Goal: Information Seeking & Learning: Learn about a topic

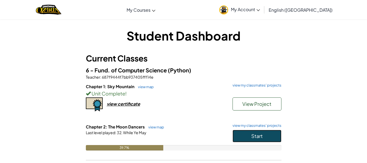
click at [249, 133] on button "Start" at bounding box center [257, 136] width 49 height 12
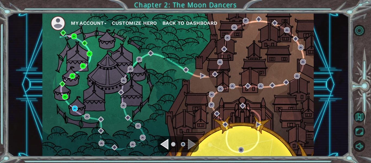
click at [218, 140] on div "My Account Customize Hero Back to Dashboard" at bounding box center [177, 84] width 271 height 143
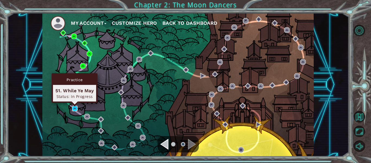
click at [74, 107] on img at bounding box center [75, 108] width 6 height 6
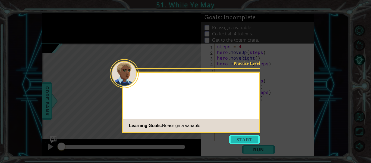
click at [242, 138] on button "Start" at bounding box center [244, 139] width 31 height 9
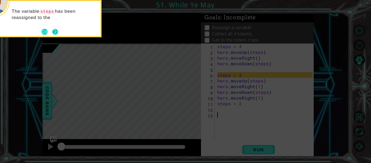
click at [57, 34] on button "Next" at bounding box center [55, 31] width 8 height 8
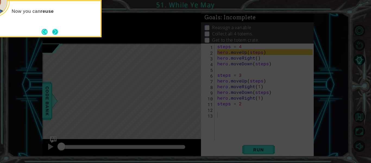
click at [58, 35] on button "Next" at bounding box center [56, 32] width 10 height 10
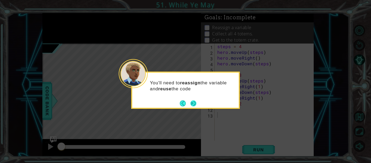
click at [196, 102] on button "Next" at bounding box center [194, 103] width 8 height 8
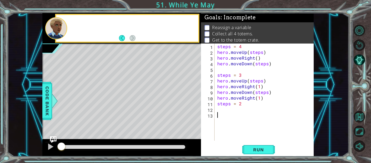
click at [192, 102] on div "Level Map" at bounding box center [167, 123] width 251 height 160
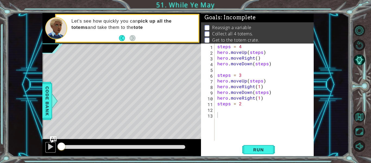
drag, startPoint x: 52, startPoint y: 145, endPoint x: 86, endPoint y: 145, distance: 34.0
click at [52, 145] on div at bounding box center [50, 146] width 7 height 7
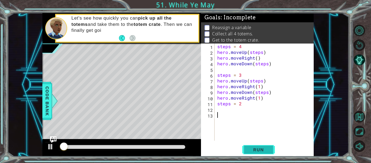
click at [269, 145] on button "Run" at bounding box center [258, 149] width 33 height 11
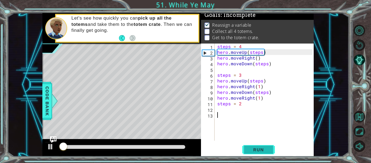
scroll to position [5, 0]
click at [256, 147] on span "Run" at bounding box center [258, 149] width 21 height 5
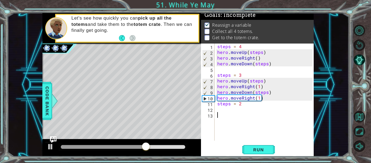
click at [224, 119] on div "steps = 4 hero . moveUp ( steps ) hero . moveRight ( ) hero . moveDown ( steps …" at bounding box center [265, 97] width 99 height 108
click at [230, 110] on div "steps = 4 hero . moveUp ( steps ) hero . moveRight ( ) hero . moveDown ( steps …" at bounding box center [265, 97] width 99 height 108
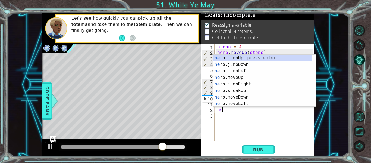
scroll to position [0, 0]
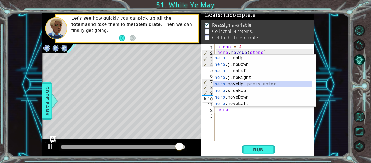
click at [242, 82] on div "hero .jumpUp press enter hero .jumpDown press enter hero .jumpLeft press enter …" at bounding box center [263, 87] width 99 height 65
type textarea "hero.moveUp(1)"
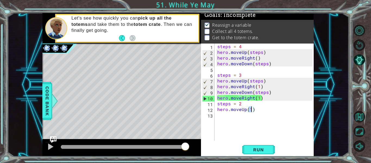
click at [246, 115] on div "steps = 4 hero . moveUp ( steps ) hero . moveRight ( ) hero . moveDown ( steps …" at bounding box center [265, 97] width 99 height 108
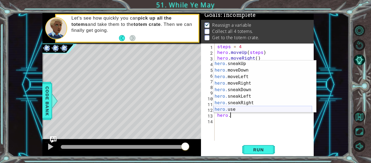
scroll to position [33, 0]
click at [244, 102] on div "hero. sneakUp press enter hero. moveDown press enter hero. moveLeft press enter…" at bounding box center [263, 92] width 99 height 65
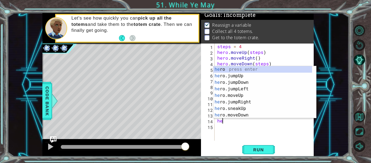
scroll to position [0, 3]
click at [245, 112] on div "hero press enter hero .jumpUp press enter hero .jumpDown press enter hero .jump…" at bounding box center [263, 98] width 99 height 65
type textarea "hero.moveDown(1)"
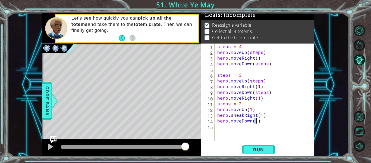
scroll to position [0, 2]
click at [263, 130] on div "steps = 4 hero . moveUp ( steps ) hero . moveRight ( ) hero . moveDown ( steps …" at bounding box center [265, 97] width 99 height 108
type textarea "steps = 1"
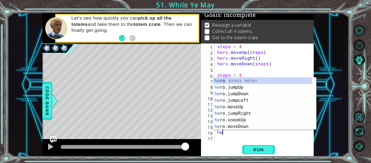
scroll to position [0, 0]
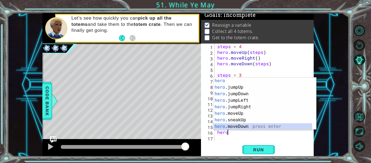
click at [241, 126] on div "hero press enter hero .jumpUp press enter hero .jumpDown press enter hero .jump…" at bounding box center [263, 109] width 99 height 65
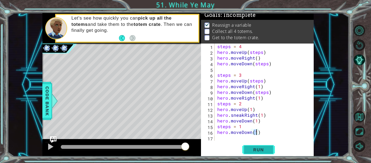
drag, startPoint x: 241, startPoint y: 126, endPoint x: 265, endPoint y: 149, distance: 32.9
click at [262, 151] on span "Run" at bounding box center [258, 149] width 21 height 5
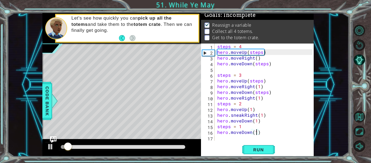
click at [149, 144] on div at bounding box center [123, 147] width 129 height 8
click at [149, 146] on div at bounding box center [123, 147] width 124 height 4
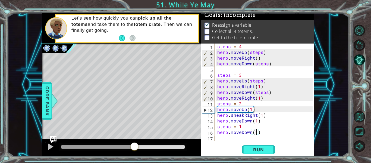
drag, startPoint x: 148, startPoint y: 147, endPoint x: 134, endPoint y: 146, distance: 13.4
click at [134, 146] on div at bounding box center [135, 147] width 10 height 10
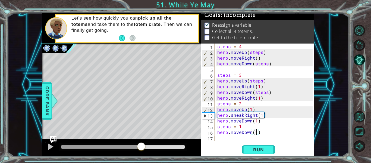
drag, startPoint x: 137, startPoint y: 145, endPoint x: 141, endPoint y: 143, distance: 5.1
click at [141, 143] on div at bounding box center [141, 147] width 10 height 10
click at [250, 108] on div "steps = 4 hero . moveUp ( steps ) hero . moveRight ( ) hero . moveDown ( steps …" at bounding box center [265, 97] width 99 height 108
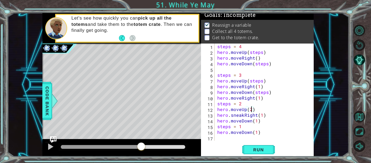
scroll to position [0, 2]
type textarea "hero.moveUp(2)"
click at [261, 147] on span "Run" at bounding box center [258, 149] width 21 height 5
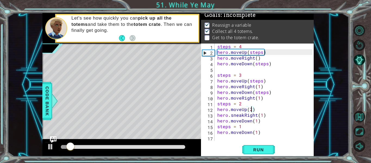
click at [121, 147] on div at bounding box center [123, 147] width 124 height 4
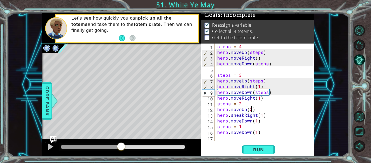
click at [121, 146] on div at bounding box center [121, 147] width 10 height 10
click at [48, 148] on div at bounding box center [50, 146] width 7 height 7
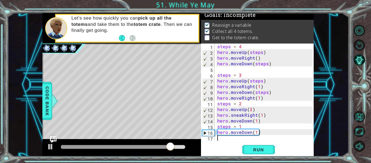
click at [224, 140] on div "steps = 4 hero . moveUp ( steps ) hero . moveRight ( ) hero . moveDown ( steps …" at bounding box center [265, 97] width 99 height 108
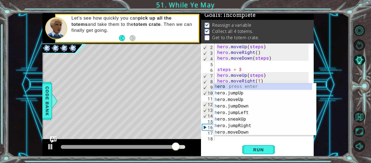
scroll to position [6, 0]
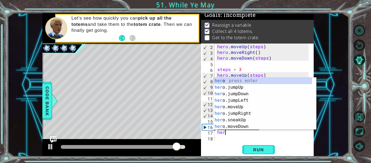
type textarea "hero"
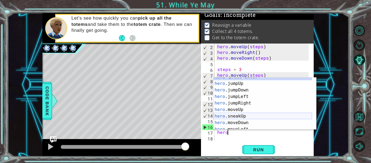
scroll to position [2, 0]
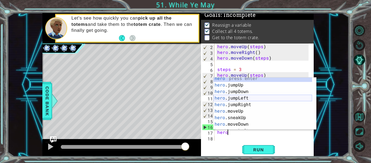
click at [247, 97] on div "hero press enter hero .jumpUp press enter hero .jumpDown press enter hero .jump…" at bounding box center [263, 107] width 99 height 65
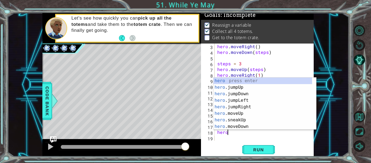
scroll to position [0, 1]
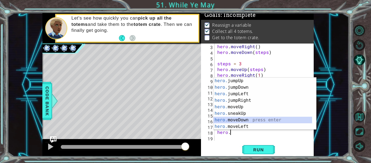
click at [249, 120] on div "hero. jumpUp press enter hero. jumpDown press enter hero. jumpLeft press enter …" at bounding box center [263, 109] width 99 height 65
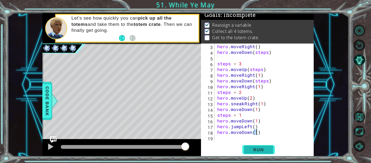
type textarea "hero.moveDown(1)"
click at [253, 146] on button "Run" at bounding box center [258, 149] width 33 height 11
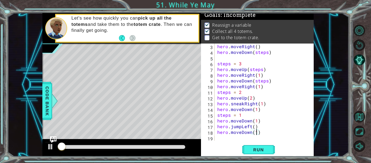
click at [161, 146] on div at bounding box center [123, 147] width 124 height 4
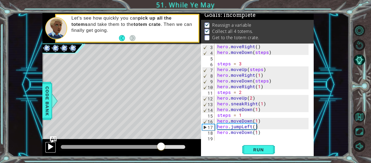
click at [52, 145] on div at bounding box center [50, 146] width 7 height 7
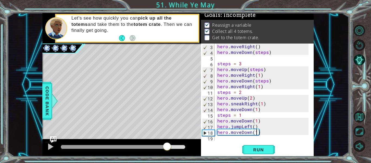
drag, startPoint x: 175, startPoint y: 146, endPoint x: 166, endPoint y: 143, distance: 9.6
click at [166, 143] on div at bounding box center [167, 147] width 10 height 10
click at [267, 119] on div "hero . moveRight ( ) hero . moveDown ( steps ) steps = 3 hero . moveUp ( steps …" at bounding box center [263, 97] width 95 height 108
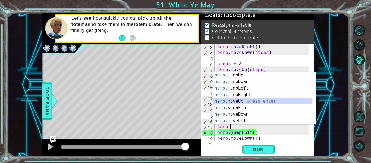
click at [261, 101] on div "hero. jumpUp press enter hero. jumpDown press enter hero. jumpLeft press enter …" at bounding box center [263, 104] width 99 height 65
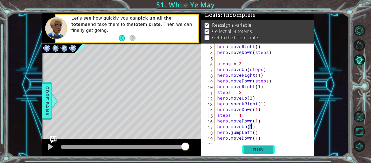
click at [253, 150] on span "Run" at bounding box center [258, 149] width 21 height 5
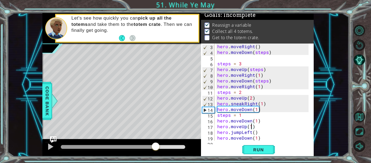
click at [156, 147] on div at bounding box center [123, 147] width 124 height 4
click at [47, 146] on div at bounding box center [50, 146] width 7 height 7
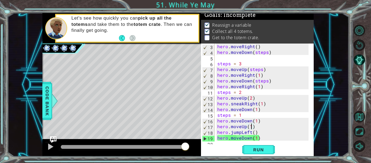
click at [251, 133] on div "hero . moveRight ( ) hero . moveDown ( steps ) steps = 3 hero . moveUp ( steps …" at bounding box center [263, 97] width 95 height 108
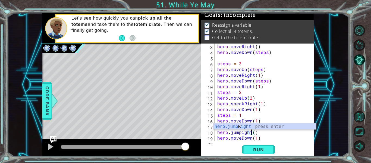
scroll to position [0, 2]
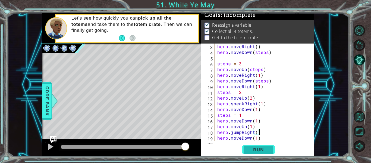
click at [260, 146] on button "Run" at bounding box center [258, 149] width 33 height 11
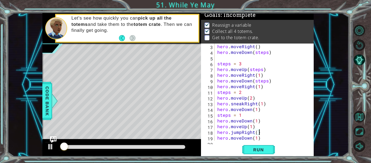
click at [154, 146] on div at bounding box center [123, 147] width 124 height 4
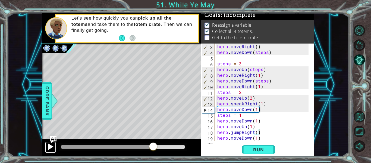
click at [51, 146] on div at bounding box center [50, 146] width 7 height 7
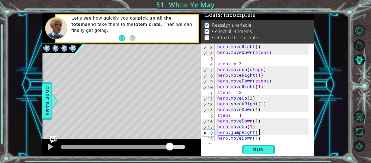
drag, startPoint x: 179, startPoint y: 149, endPoint x: 170, endPoint y: 147, distance: 9.1
click at [170, 147] on div at bounding box center [170, 147] width 10 height 10
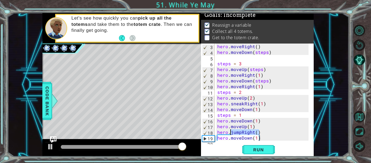
drag, startPoint x: 261, startPoint y: 132, endPoint x: 231, endPoint y: 133, distance: 29.6
click at [231, 133] on div "hero . moveRight ( ) hero . moveDown ( steps ) steps = 3 hero . moveUp ( steps …" at bounding box center [263, 97] width 95 height 108
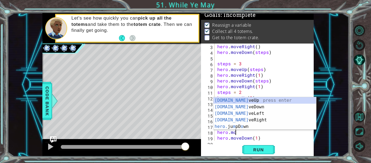
scroll to position [0, 1]
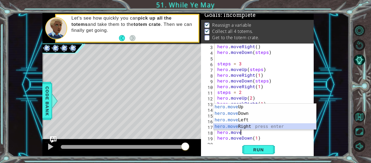
click at [245, 124] on div "hero.move Up press enter hero.move Down press enter hero.move Left press enter …" at bounding box center [265, 123] width 103 height 39
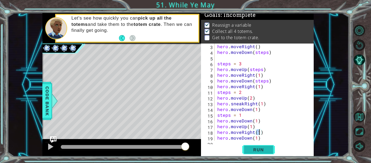
type textarea "hero.moveRight(1)"
click at [252, 147] on span "Run" at bounding box center [258, 149] width 21 height 5
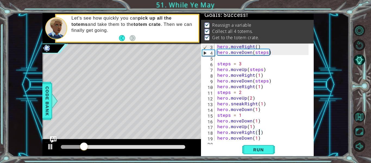
click at [154, 148] on div at bounding box center [123, 147] width 124 height 4
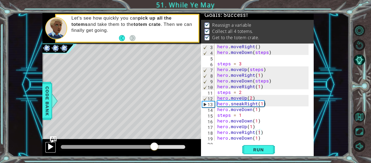
click at [52, 145] on div at bounding box center [50, 146] width 7 height 7
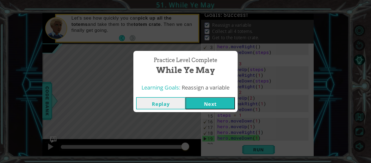
click at [196, 108] on button "Next" at bounding box center [210, 103] width 49 height 12
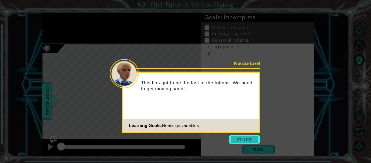
click at [246, 139] on button "Start" at bounding box center [244, 139] width 31 height 9
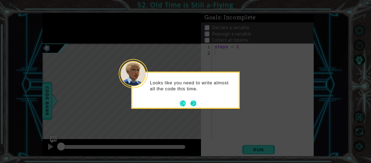
click at [191, 102] on button "Next" at bounding box center [193, 102] width 7 height 7
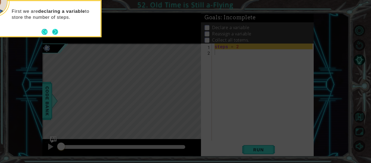
click at [55, 31] on button "Next" at bounding box center [55, 31] width 7 height 7
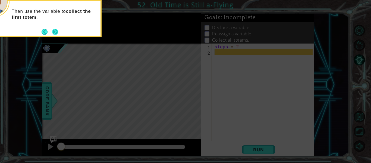
click at [55, 30] on button "Next" at bounding box center [55, 31] width 7 height 7
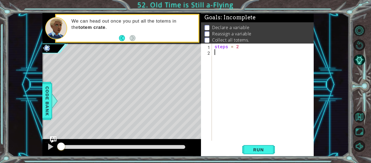
click at [55, 30] on div at bounding box center [56, 28] width 22 height 22
click at [222, 53] on div "steps = 2" at bounding box center [265, 97] width 102 height 108
type textarea "hero.moveRight(1)"
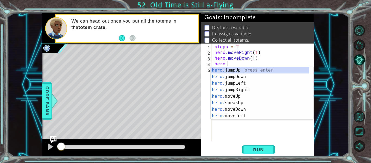
scroll to position [0, 3]
click at [262, 115] on div "hero. jumpUp press enter hero. jumpDown press enter hero. jumpLeft press enter …" at bounding box center [260, 99] width 99 height 65
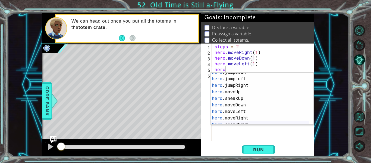
scroll to position [11, 0]
click at [245, 117] on div "hero .jumpDown press enter hero .jumpLeft press enter hero .jumpRight press ent…" at bounding box center [260, 101] width 99 height 65
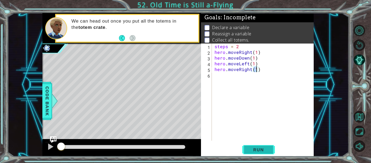
click at [257, 147] on span "Run" at bounding box center [258, 149] width 21 height 5
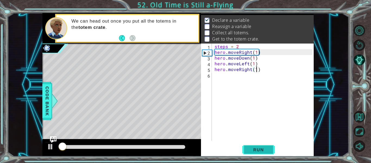
scroll to position [8, 0]
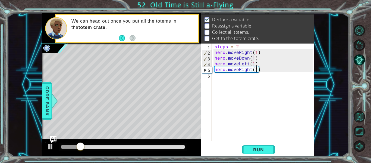
click at [256, 52] on div "steps = 2 hero . moveRight ( 1 ) hero . moveDown ( 1 ) hero . moveLeft ( 1 ) he…" at bounding box center [265, 97] width 102 height 108
click at [259, 146] on button "Run" at bounding box center [258, 149] width 33 height 11
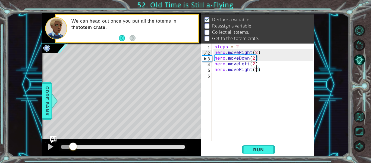
drag, startPoint x: 84, startPoint y: 145, endPoint x: 73, endPoint y: 147, distance: 11.7
click at [73, 147] on div at bounding box center [73, 147] width 10 height 10
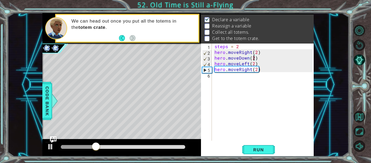
click at [253, 60] on div "steps = 2 hero . moveRight ( 2 ) hero . moveDown ( 2 ) hero . moveLeft ( 2 ) he…" at bounding box center [265, 97] width 102 height 108
type textarea "hero.moveDown(1)"
click at [249, 81] on div "steps = 2 hero . moveRight ( 2 ) hero . moveDown ( 1 ) hero . moveLeft ( 2 ) he…" at bounding box center [265, 97] width 102 height 108
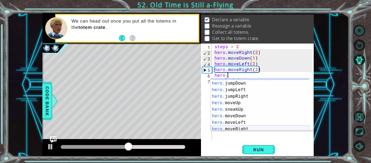
scroll to position [7, 0]
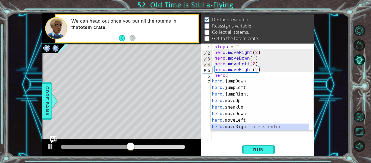
click at [234, 126] on div "hero. jumpDown press enter hero. jumpLeft press enter hero. jumpRight press ent…" at bounding box center [260, 110] width 99 height 65
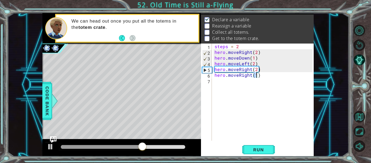
type textarea "hero.moveRight(2)"
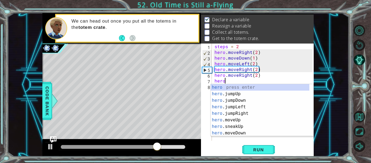
scroll to position [0, 1]
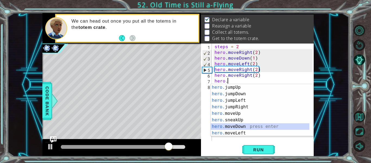
click at [245, 125] on div "hero. jumpUp press enter hero. jumpDown press enter hero. jumpLeft press enter …" at bounding box center [260, 116] width 99 height 65
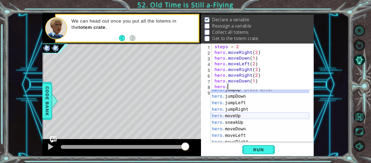
scroll to position [4, 0]
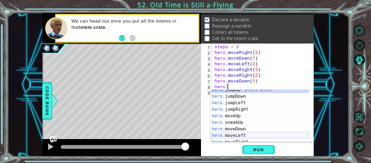
click at [231, 136] on div "hero. jumpUp press enter hero. jumpDown press enter hero. jumpLeft press enter …" at bounding box center [260, 118] width 99 height 65
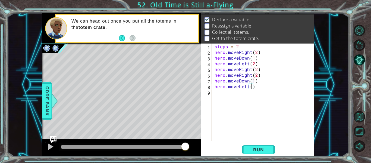
type textarea "hero.moveLeft(3)"
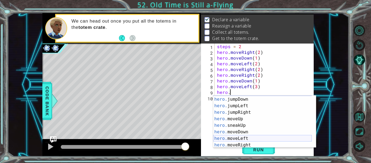
scroll to position [7, 0]
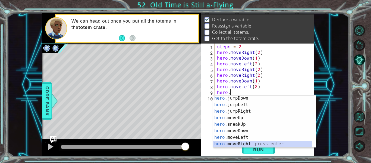
click at [252, 143] on div "hero. jumpDown press enter hero. jumpLeft press enter hero. jumpRight press ent…" at bounding box center [262, 127] width 99 height 65
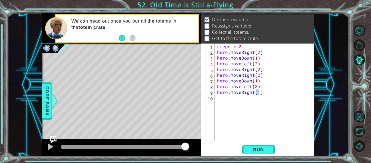
type textarea "hero.moveRight(4)"
type textarea "hero.moveDown(1)"
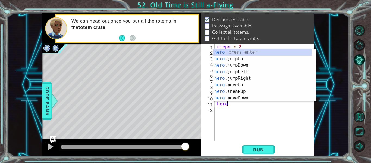
scroll to position [0, 1]
click at [273, 95] on div "hero. jumpUp press enter hero. jumpDown press enter hero. jumpLeft press enter …" at bounding box center [262, 81] width 99 height 65
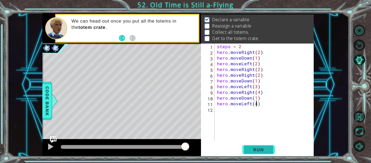
scroll to position [0, 2]
click at [247, 149] on button "Run" at bounding box center [258, 149] width 33 height 11
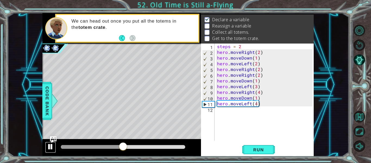
click at [51, 146] on div at bounding box center [50, 146] width 7 height 7
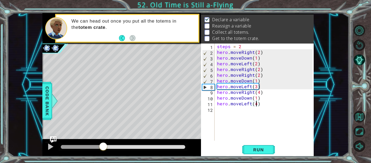
drag, startPoint x: 125, startPoint y: 142, endPoint x: 104, endPoint y: 145, distance: 21.7
click at [104, 145] on div at bounding box center [103, 147] width 10 height 10
click at [256, 87] on div "steps = 2 hero . moveRight ( 2 ) hero . moveDown ( 1 ) hero . moveLeft ( 2 ) he…" at bounding box center [265, 97] width 99 height 108
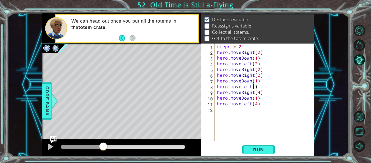
type textarea "hero.moveLeft(4)"
click at [261, 109] on div "steps = 2 hero . moveRight ( 2 ) hero . moveDown ( 1 ) hero . moveLeft ( 2 ) he…" at bounding box center [265, 97] width 99 height 108
click at [53, 145] on div at bounding box center [50, 146] width 7 height 7
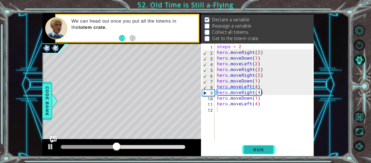
click at [253, 149] on span "Run" at bounding box center [258, 149] width 21 height 5
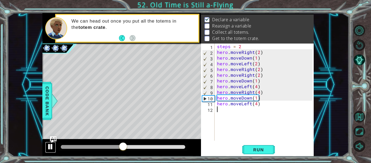
click at [50, 146] on div at bounding box center [50, 146] width 7 height 7
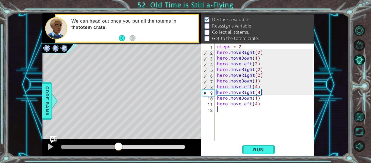
drag, startPoint x: 126, startPoint y: 146, endPoint x: 119, endPoint y: 143, distance: 7.5
click at [119, 143] on div at bounding box center [119, 147] width 10 height 10
click at [258, 92] on div "steps = 2 hero . moveRight ( 2 ) hero . moveDown ( 1 ) hero . moveLeft ( 2 ) he…" at bounding box center [265, 97] width 99 height 108
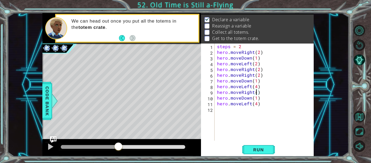
scroll to position [0, 2]
click at [258, 143] on div "hero.moveRight(5) 1 2 3 4 5 6 7 8 9 10 11 12 steps = 2 hero . moveRight ( 2 ) h…" at bounding box center [257, 99] width 113 height 113
click at [259, 148] on span "Run" at bounding box center [258, 149] width 21 height 5
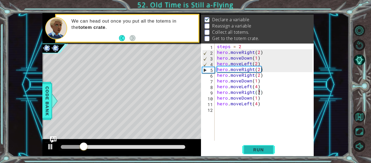
type textarea "hero.moveRight(7)"
click at [256, 148] on span "Run" at bounding box center [258, 149] width 21 height 5
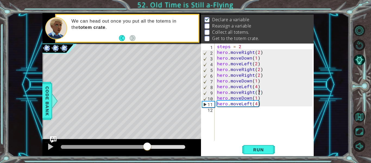
drag, startPoint x: 77, startPoint y: 146, endPoint x: 147, endPoint y: 151, distance: 70.6
click at [147, 151] on div at bounding box center [147, 147] width 10 height 10
click at [257, 107] on div "steps = 2 hero . moveRight ( 2 ) hero . moveDown ( 1 ) hero . moveLeft ( 2 ) he…" at bounding box center [265, 97] width 99 height 108
click at [256, 104] on div "steps = 2 hero . moveRight ( 2 ) hero . moveDown ( 1 ) hero . moveLeft ( 2 ) he…" at bounding box center [265, 97] width 99 height 108
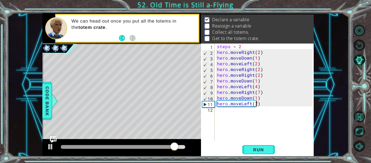
scroll to position [0, 2]
click at [247, 150] on button "Run" at bounding box center [258, 149] width 33 height 11
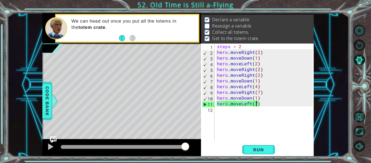
drag, startPoint x: 187, startPoint y: 145, endPoint x: 200, endPoint y: 145, distance: 13.1
click at [200, 145] on div at bounding box center [121, 147] width 159 height 17
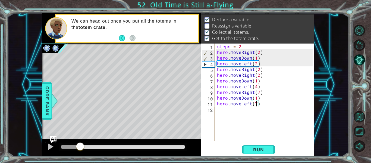
drag, startPoint x: 184, startPoint y: 145, endPoint x: 80, endPoint y: 146, distance: 104.9
click at [80, 146] on div at bounding box center [80, 147] width 10 height 10
click at [267, 65] on div "steps = 2 hero . moveRight ( 2 ) hero . moveDown ( 1 ) hero . moveLeft ( 2 ) he…" at bounding box center [265, 97] width 99 height 108
type textarea "hero.moveLeft(2)"
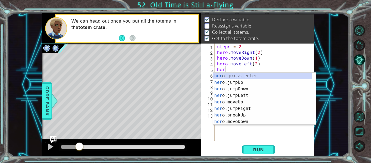
scroll to position [0, 0]
type textarea "h"
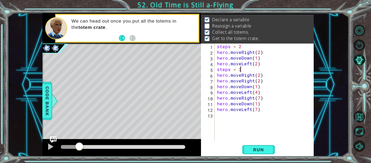
scroll to position [0, 1]
type textarea "steps = 3"
click at [256, 147] on span "Run" at bounding box center [258, 149] width 21 height 5
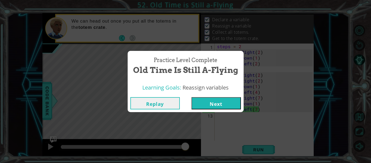
click at [218, 103] on button "Next" at bounding box center [216, 103] width 49 height 12
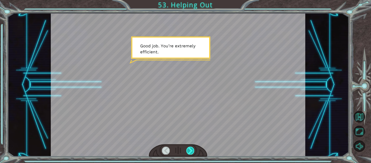
click at [193, 149] on div at bounding box center [190, 150] width 8 height 8
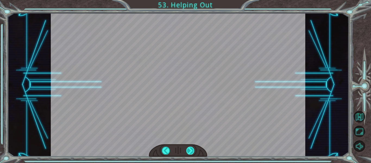
click at [189, 150] on div at bounding box center [190, 150] width 8 height 8
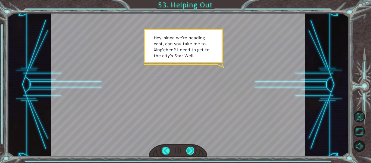
click at [189, 150] on div at bounding box center [190, 150] width 8 height 8
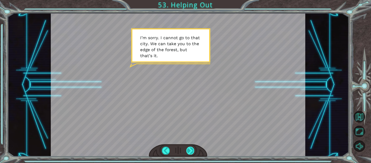
click at [189, 150] on div at bounding box center [190, 150] width 8 height 8
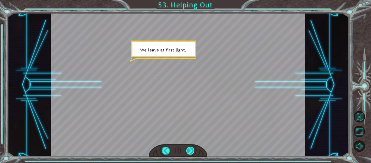
click at [189, 150] on div at bounding box center [190, 150] width 8 height 8
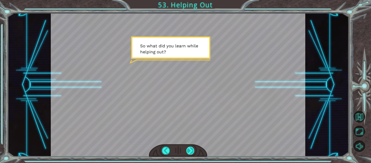
click at [189, 150] on div at bounding box center [190, 150] width 8 height 8
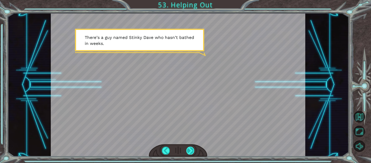
click at [189, 150] on div at bounding box center [190, 150] width 8 height 8
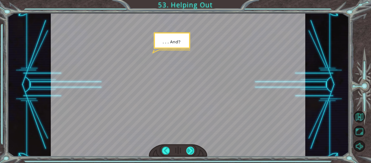
click at [189, 149] on div at bounding box center [190, 150] width 8 height 8
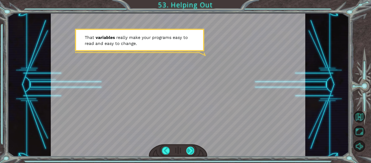
click at [189, 149] on div at bounding box center [190, 150] width 8 height 8
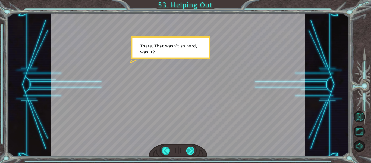
click at [189, 151] on div at bounding box center [190, 150] width 8 height 8
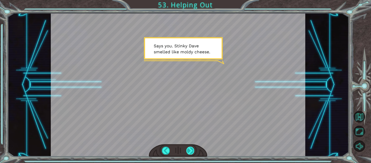
click at [189, 149] on div at bounding box center [190, 150] width 8 height 8
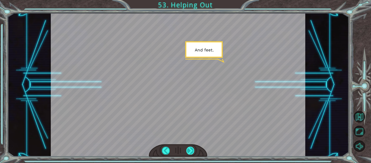
click at [189, 149] on div at bounding box center [190, 150] width 8 height 8
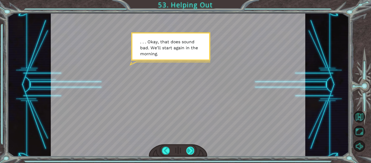
click at [189, 149] on div at bounding box center [190, 150] width 8 height 8
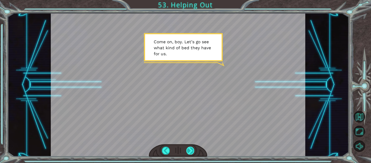
click at [189, 149] on div at bounding box center [190, 150] width 8 height 8
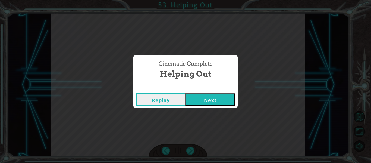
click at [204, 96] on button "Next" at bounding box center [210, 99] width 49 height 12
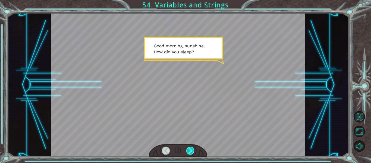
click at [189, 152] on div at bounding box center [190, 150] width 8 height 8
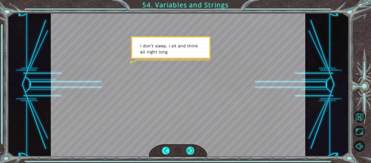
click at [190, 150] on div at bounding box center [190, 150] width 8 height 8
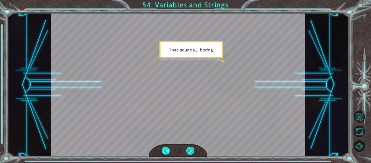
click at [190, 150] on div at bounding box center [190, 150] width 8 height 8
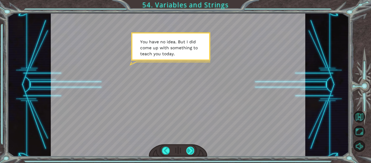
click at [190, 150] on div at bounding box center [190, 150] width 8 height 8
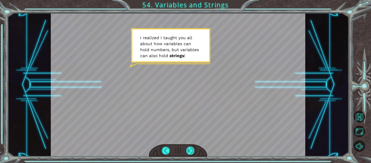
click at [190, 150] on div at bounding box center [190, 150] width 8 height 8
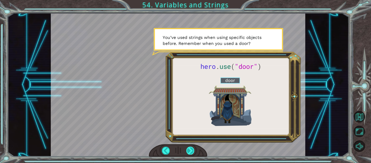
click at [190, 150] on div at bounding box center [190, 150] width 8 height 8
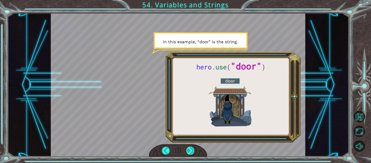
click at [190, 150] on div at bounding box center [190, 150] width 8 height 8
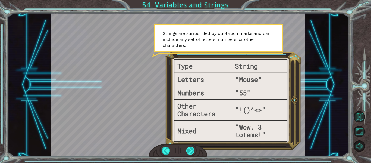
click at [190, 150] on div at bounding box center [190, 150] width 8 height 8
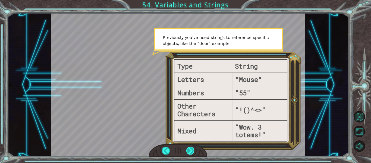
click at [190, 150] on div at bounding box center [190, 150] width 8 height 8
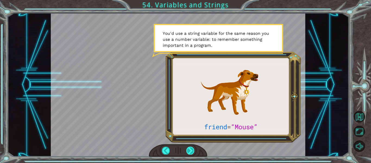
click at [190, 150] on div at bounding box center [190, 150] width 8 height 8
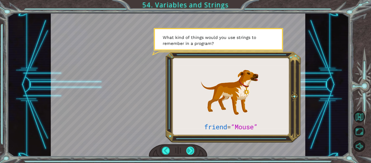
click at [190, 150] on div at bounding box center [190, 150] width 8 height 8
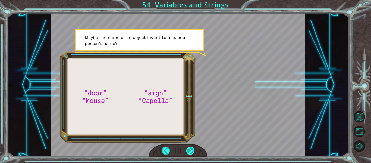
click at [190, 149] on div at bounding box center [190, 150] width 8 height 8
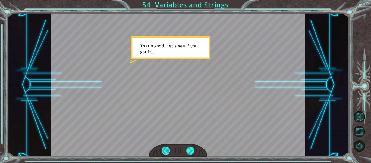
click at [168, 149] on div at bounding box center [166, 150] width 8 height 8
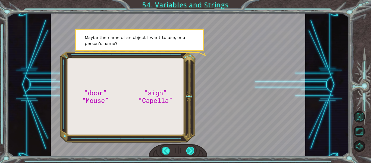
click at [189, 148] on div at bounding box center [190, 150] width 8 height 8
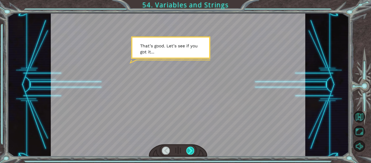
click at [189, 148] on div at bounding box center [190, 150] width 8 height 8
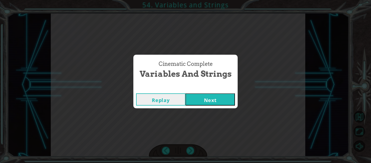
click at [202, 99] on button "Next" at bounding box center [210, 99] width 49 height 12
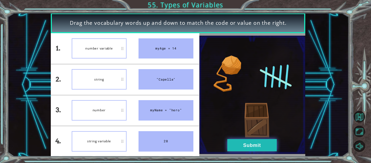
click at [234, 143] on button "Submit" at bounding box center [251, 145] width 49 height 12
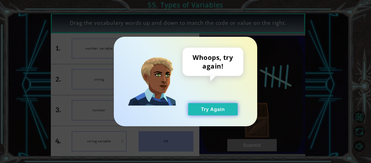
click at [215, 112] on button "Try Again" at bounding box center [212, 109] width 49 height 12
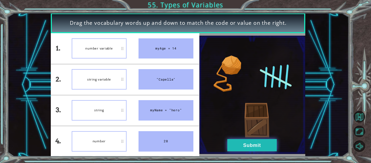
click at [250, 144] on button "Submit" at bounding box center [251, 145] width 49 height 12
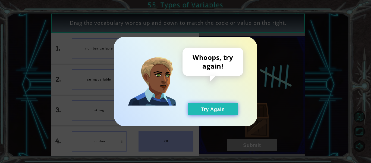
click at [221, 111] on button "Try Again" at bounding box center [212, 109] width 49 height 12
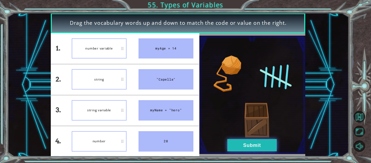
click at [233, 143] on button "Submit" at bounding box center [251, 145] width 49 height 12
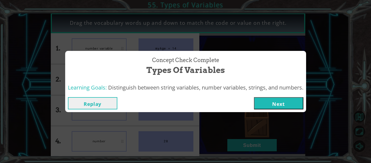
click at [263, 102] on button "Next" at bounding box center [278, 103] width 49 height 12
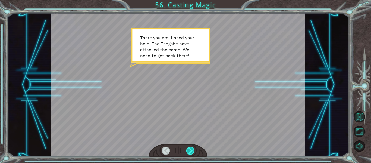
click at [190, 149] on div at bounding box center [190, 150] width 8 height 8
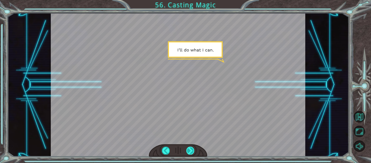
click at [189, 148] on div at bounding box center [190, 150] width 8 height 8
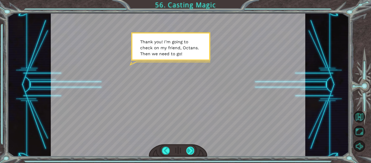
click at [189, 148] on div at bounding box center [190, 150] width 8 height 8
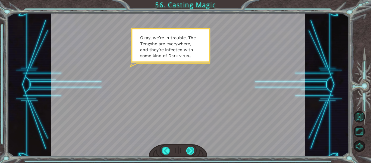
click at [189, 148] on div at bounding box center [190, 150] width 8 height 8
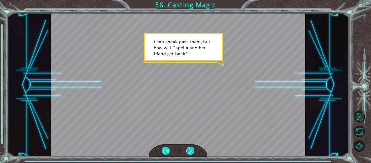
click at [189, 148] on div at bounding box center [190, 150] width 8 height 8
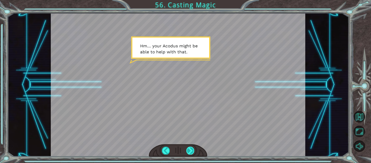
click at [190, 149] on div at bounding box center [190, 150] width 8 height 8
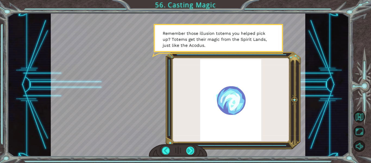
click at [190, 149] on div at bounding box center [190, 150] width 8 height 8
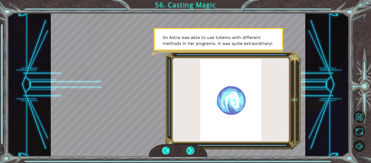
click at [190, 149] on div at bounding box center [190, 150] width 8 height 8
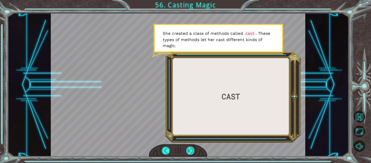
click at [190, 149] on div at bounding box center [190, 150] width 8 height 8
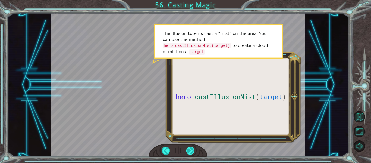
click at [190, 149] on div at bounding box center [190, 150] width 8 height 8
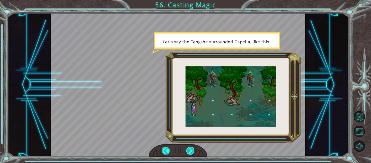
click at [190, 149] on div at bounding box center [190, 150] width 8 height 8
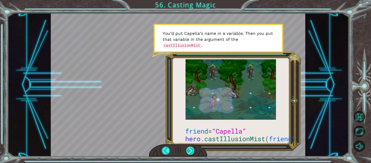
click at [190, 149] on div at bounding box center [190, 150] width 8 height 8
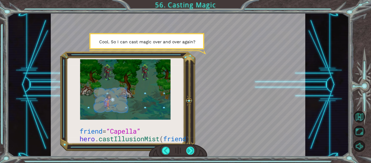
click at [190, 149] on div at bounding box center [190, 150] width 8 height 8
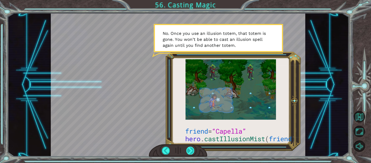
click at [190, 149] on div at bounding box center [190, 150] width 8 height 8
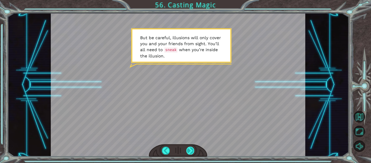
click at [190, 149] on div at bounding box center [190, 150] width 8 height 8
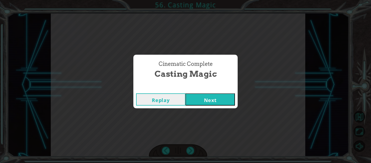
click at [207, 96] on button "Next" at bounding box center [210, 99] width 49 height 12
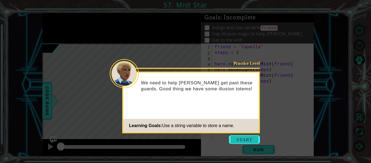
click at [243, 139] on button "Start" at bounding box center [244, 139] width 31 height 9
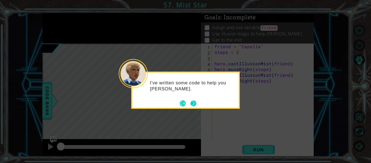
click at [191, 101] on button "Next" at bounding box center [194, 103] width 8 height 8
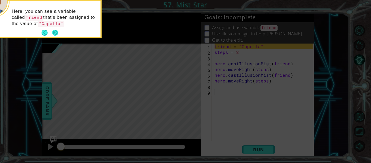
click at [57, 32] on button "Next" at bounding box center [55, 33] width 6 height 6
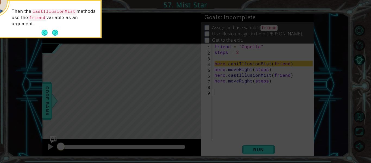
click at [57, 32] on button "Next" at bounding box center [55, 33] width 8 height 8
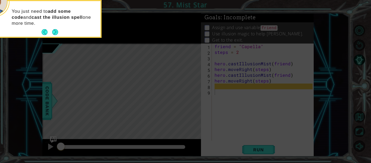
click at [57, 32] on button "Next" at bounding box center [55, 32] width 10 height 10
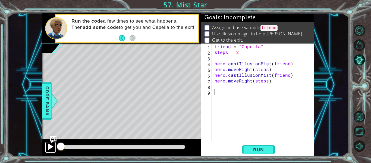
click at [49, 148] on div at bounding box center [50, 146] width 7 height 7
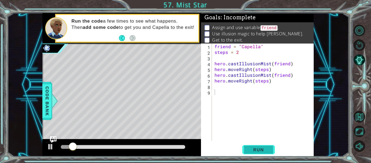
click at [251, 148] on span "Run" at bounding box center [258, 149] width 21 height 5
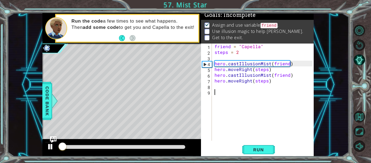
scroll to position [5, 0]
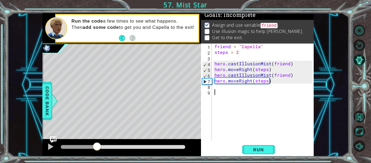
drag, startPoint x: 109, startPoint y: 146, endPoint x: 97, endPoint y: 150, distance: 12.4
click at [97, 150] on div at bounding box center [97, 147] width 10 height 10
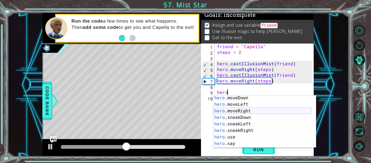
scroll to position [52, 0]
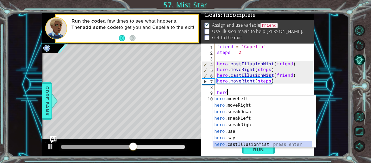
click at [242, 143] on div "hero .moveLeft press enter hero .moveRight press enter hero .sneakDown press en…" at bounding box center [262, 127] width 99 height 65
type textarea "hero.castIllusionMist(friend)"
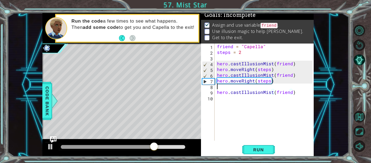
click at [220, 88] on div "friend = "Capella" steps = 2 hero . castIllusionMist ( friend ) hero . moveRigh…" at bounding box center [265, 97] width 99 height 108
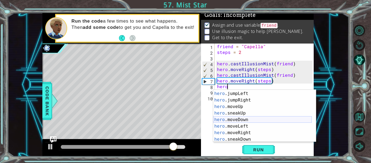
scroll to position [19, 0]
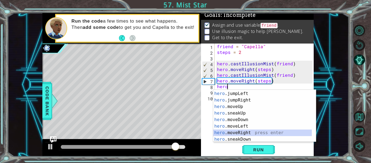
click at [235, 132] on div "hero .jumpDown press enter hero .jumpLeft press enter hero .jumpRight press ent…" at bounding box center [262, 116] width 99 height 65
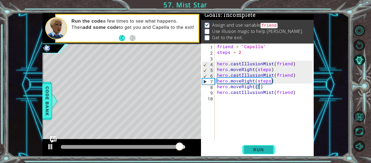
type textarea "hero.moveRight(1)"
click at [254, 148] on span "Run" at bounding box center [258, 149] width 21 height 5
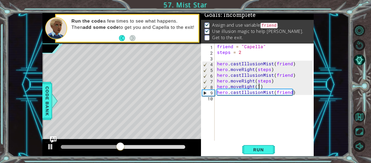
click at [234, 103] on div "friend = "Capella" steps = 2 hero . castIllusionMist ( friend ) hero . moveRigh…" at bounding box center [265, 97] width 99 height 108
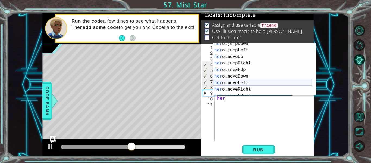
scroll to position [11, 0]
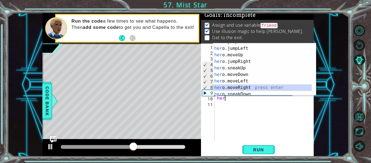
click at [235, 86] on div "her o.jumpDown press enter her o.jumpLeft press enter her o.moveUp press enter …" at bounding box center [262, 71] width 99 height 65
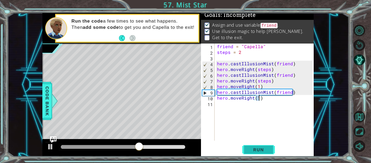
type textarea "hero.moveRight(1)"
click at [254, 149] on span "Run" at bounding box center [258, 149] width 21 height 5
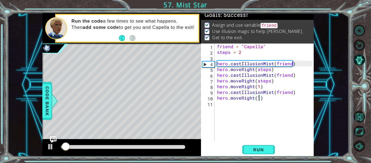
click at [169, 144] on div at bounding box center [123, 147] width 129 height 8
click at [165, 145] on div at bounding box center [123, 147] width 124 height 4
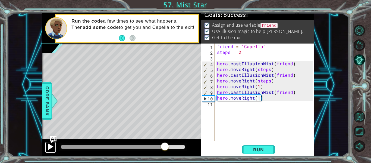
click at [51, 148] on div at bounding box center [50, 146] width 7 height 7
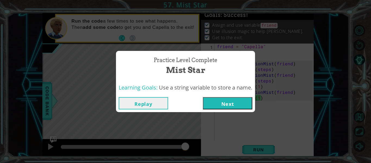
click at [214, 99] on button "Next" at bounding box center [227, 103] width 49 height 12
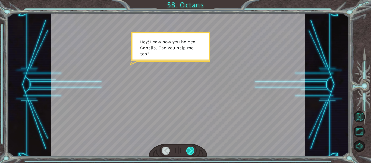
click at [193, 151] on div at bounding box center [190, 150] width 8 height 8
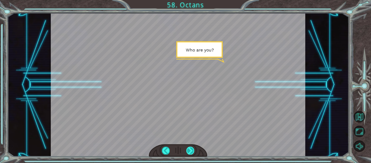
click at [193, 151] on div at bounding box center [190, 150] width 8 height 8
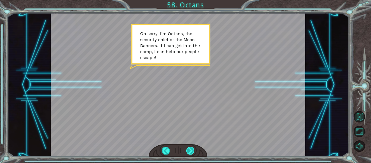
click at [193, 151] on div at bounding box center [190, 150] width 8 height 8
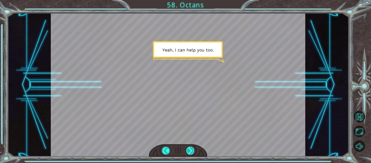
click at [193, 151] on div at bounding box center [190, 150] width 8 height 8
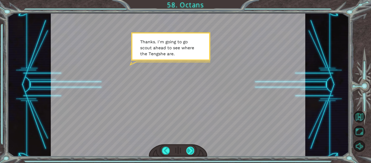
click at [193, 151] on div at bounding box center [190, 150] width 8 height 8
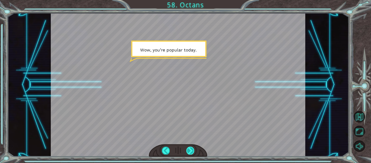
click at [193, 151] on div at bounding box center [190, 150] width 8 height 8
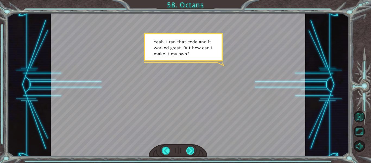
click at [193, 151] on div at bounding box center [190, 150] width 8 height 8
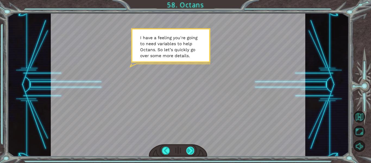
click at [193, 151] on div at bounding box center [190, 150] width 8 height 8
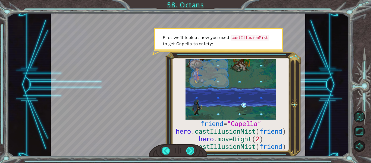
click at [193, 151] on div at bounding box center [190, 150] width 8 height 8
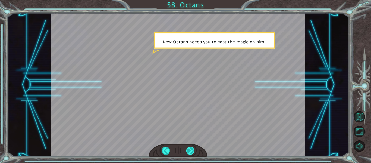
click at [193, 151] on div at bounding box center [190, 150] width 8 height 8
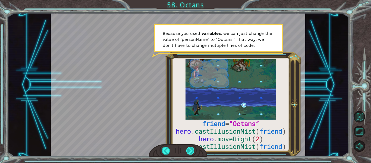
click at [193, 151] on div at bounding box center [190, 150] width 8 height 8
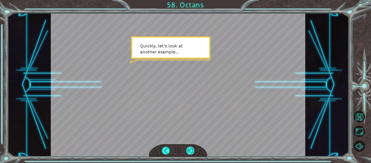
click at [192, 150] on div at bounding box center [190, 150] width 8 height 8
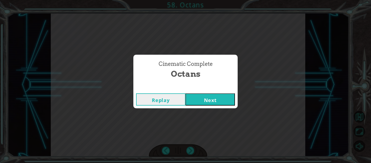
click at [203, 97] on button "Next" at bounding box center [210, 99] width 49 height 12
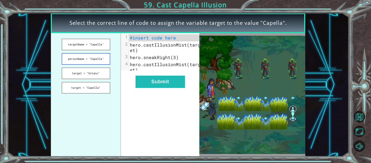
click at [86, 56] on button "personName = "Capella"" at bounding box center [86, 59] width 49 height 12
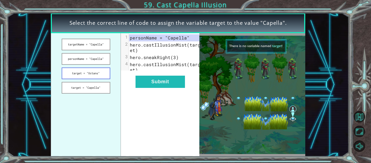
click at [91, 72] on button "target = "Octans"" at bounding box center [86, 73] width 49 height 12
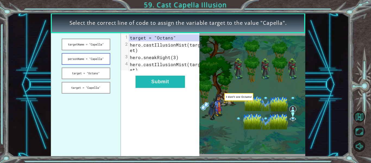
click at [101, 57] on button "personName = "Capella"" at bounding box center [86, 59] width 49 height 12
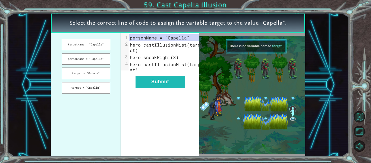
click at [100, 40] on button "targetName = "Capella"" at bounding box center [86, 45] width 49 height 12
click at [98, 42] on button "targetName = "Capella"" at bounding box center [86, 45] width 49 height 12
click at [93, 85] on button "target = "Capella"" at bounding box center [86, 88] width 49 height 12
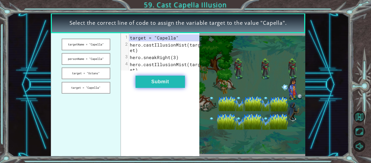
click at [143, 83] on button "Submit" at bounding box center [160, 82] width 49 height 12
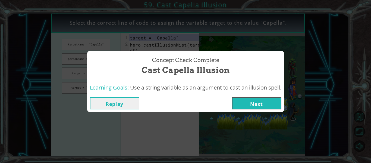
click at [258, 99] on button "Next" at bounding box center [256, 103] width 49 height 12
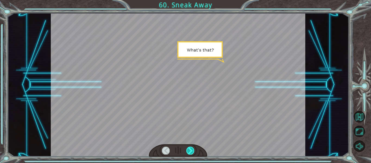
click at [188, 149] on div at bounding box center [190, 150] width 8 height 8
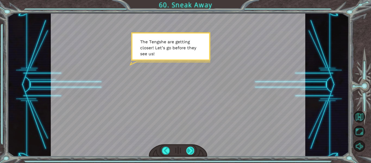
click at [188, 149] on div at bounding box center [190, 150] width 8 height 8
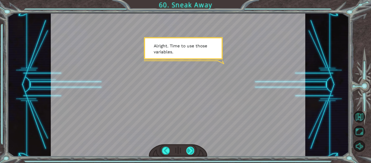
click at [188, 149] on div at bounding box center [190, 150] width 8 height 8
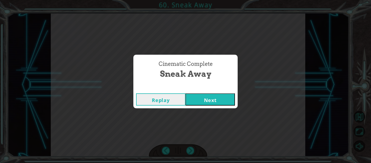
click at [194, 101] on button "Next" at bounding box center [210, 99] width 49 height 12
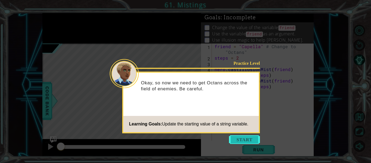
click at [233, 138] on button "Start" at bounding box center [244, 139] width 31 height 9
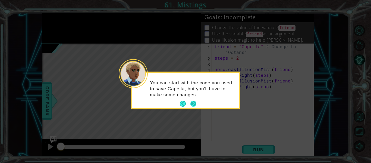
click at [191, 102] on button "Next" at bounding box center [193, 104] width 6 height 6
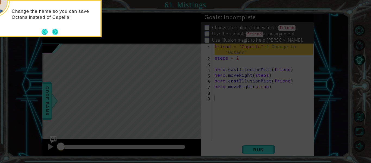
click at [55, 34] on button "Next" at bounding box center [55, 31] width 7 height 7
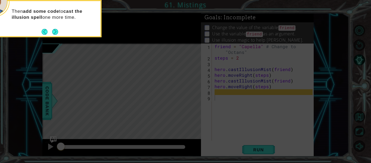
click at [55, 34] on button "Next" at bounding box center [55, 32] width 7 height 7
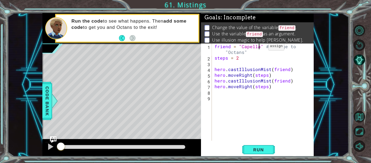
click at [259, 48] on div "friend = "Capella" # Change to "Octans" steps = 2 hero . castIllusionMist ( fri…" at bounding box center [265, 100] width 102 height 114
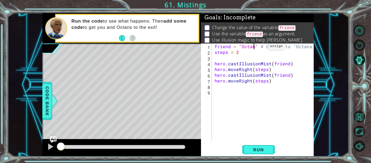
scroll to position [0, 3]
type textarea "friend = "Octans" # Change to "Octans""
click at [261, 148] on span "Run" at bounding box center [258, 149] width 21 height 5
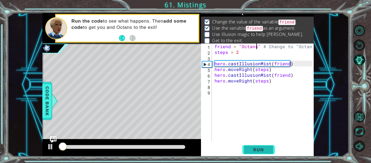
scroll to position [8, 0]
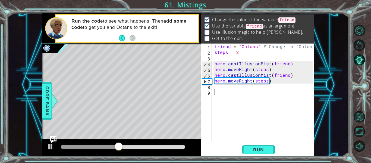
click at [251, 90] on div "friend = "Octans" # Change to "Octans" steps = 2 hero . castIllusionMist ( frie…" at bounding box center [265, 97] width 102 height 108
click at [251, 89] on div "friend = "Octans" # Change to "Octans" steps = 2 hero . castIllusionMist ( frie…" at bounding box center [265, 97] width 102 height 108
click at [251, 86] on div "friend = "Octans" # Change to "Octans" steps = 2 hero . castIllusionMist ( frie…" at bounding box center [265, 97] width 102 height 108
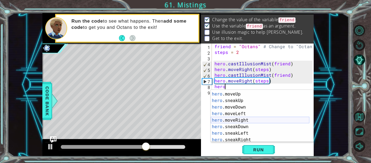
scroll to position [52, 0]
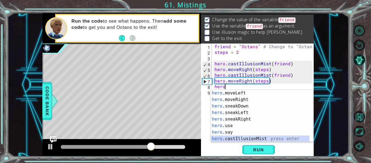
click at [237, 136] on div "hero .moveLeft press enter hero .moveRight press enter hero .sneakDown press en…" at bounding box center [260, 122] width 99 height 65
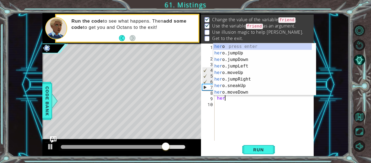
scroll to position [0, 5]
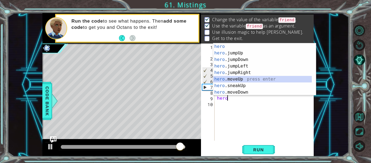
click at [242, 78] on div "hero press enter hero .jumpUp press enter hero .jumpDown press enter hero .jump…" at bounding box center [262, 75] width 99 height 65
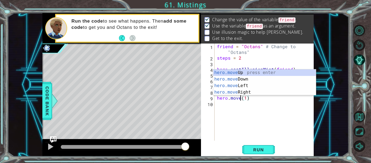
scroll to position [0, 2]
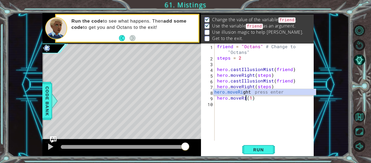
type textarea "hero.moveRight(1)"
click at [284, 119] on div "friend = "Octans" # Change to "Octans" steps = 2 hero . castIllusionMist ( frie…" at bounding box center [265, 100] width 99 height 114
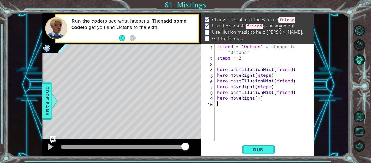
scroll to position [0, 0]
click at [261, 107] on div "friend = "Octans" # Change to "Octans" steps = 2 hero . castIllusionMist ( frie…" at bounding box center [265, 100] width 99 height 114
click at [261, 149] on span "Run" at bounding box center [258, 149] width 21 height 5
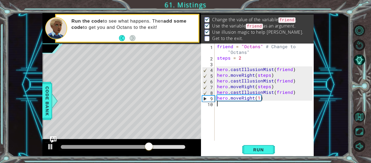
click at [260, 100] on div "friend = "Octans" # Change to "Octans" steps = 2 hero . castIllusionMist ( frie…" at bounding box center [265, 100] width 99 height 114
type textarea "hero.moveRight(2)"
click at [258, 150] on span "Run" at bounding box center [258, 149] width 21 height 5
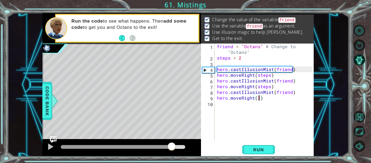
click at [172, 147] on div at bounding box center [123, 147] width 124 height 4
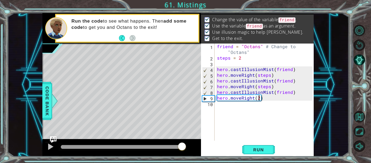
drag, startPoint x: 174, startPoint y: 147, endPoint x: 186, endPoint y: 148, distance: 12.3
click at [186, 148] on div at bounding box center [182, 147] width 10 height 10
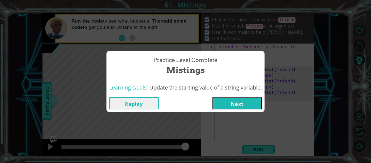
click at [226, 104] on button "Next" at bounding box center [236, 103] width 49 height 12
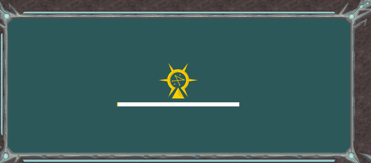
click at [226, 104] on div at bounding box center [178, 104] width 122 height 4
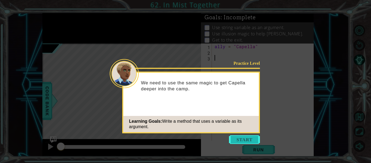
click at [234, 140] on button "Start" at bounding box center [244, 139] width 31 height 9
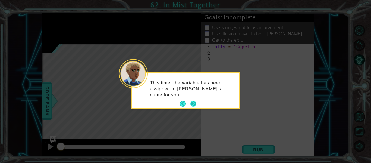
click at [192, 104] on button "Next" at bounding box center [193, 103] width 8 height 8
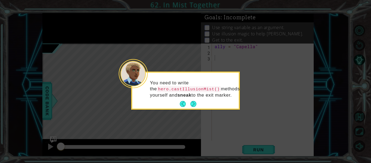
click at [192, 104] on button "Next" at bounding box center [193, 104] width 6 height 6
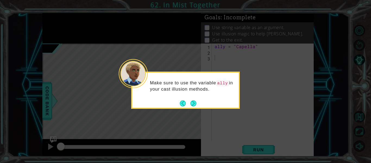
click at [192, 104] on button "Next" at bounding box center [193, 102] width 7 height 7
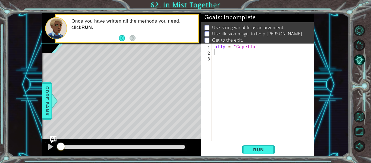
click at [227, 53] on div "ally = "Capella"" at bounding box center [265, 97] width 102 height 108
click at [253, 147] on span "Run" at bounding box center [258, 149] width 21 height 5
click at [52, 147] on div at bounding box center [50, 146] width 7 height 7
drag, startPoint x: 68, startPoint y: 146, endPoint x: 50, endPoint y: 147, distance: 18.5
click at [50, 147] on div at bounding box center [121, 147] width 159 height 17
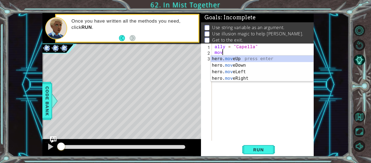
scroll to position [0, 0]
click at [238, 59] on div "hero. move Up press enter hero. move Down press enter hero. move Left press ent…" at bounding box center [262, 74] width 103 height 39
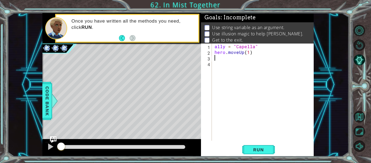
type textarea "hero.moveUp(1)"
click at [213, 44] on div "hero.moveUp(1) 1 2 3 4 ally = "Capella" hero . moveUp ( 1 ) ההההההההההההההההההה…" at bounding box center [257, 91] width 112 height 97
click at [215, 46] on div "ally = "Capella" hero . moveUp ( 1 )" at bounding box center [265, 97] width 102 height 108
type textarea "ally = "Capella""
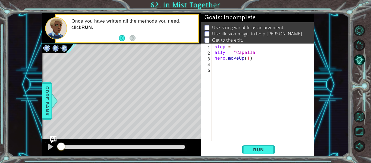
scroll to position [0, 1]
type textarea "hero.moveUp(1)"
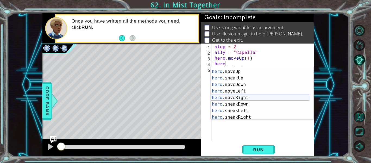
scroll to position [46, 0]
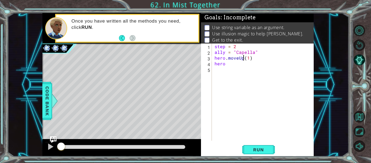
click at [243, 59] on div "step = 2 ally = "Capella" hero . moveUp ( 1 ) hero" at bounding box center [265, 97] width 102 height 108
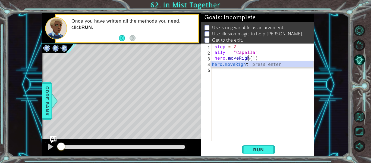
type textarea "hero.moveRight(1)"
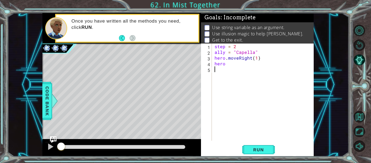
click at [247, 74] on div "step = 2 ally = "Capella" hero . moveRight ( 1 ) hero" at bounding box center [265, 97] width 102 height 108
click at [246, 64] on div "step = 2 ally = "Capella" hero . moveRight ( 1 ) hero" at bounding box center [265, 97] width 102 height 108
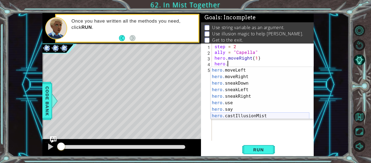
scroll to position [46, 0]
click at [246, 115] on div "hero. moveLeft press enter hero. moveRight press enter hero. sneakDown press en…" at bounding box center [260, 99] width 99 height 65
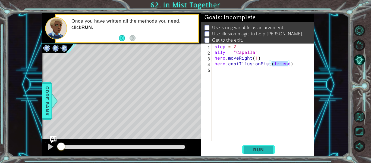
click at [254, 145] on button "Run" at bounding box center [258, 149] width 33 height 11
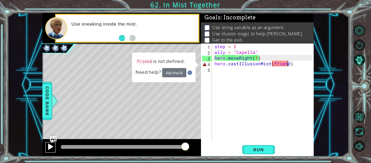
click at [51, 147] on div at bounding box center [50, 146] width 7 height 7
click at [250, 58] on div "step = 2 ally = "Capella" hero . moveRight ( 1 ) hero . castIllusionMist ( frie…" at bounding box center [265, 97] width 102 height 108
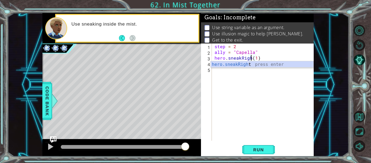
scroll to position [0, 3]
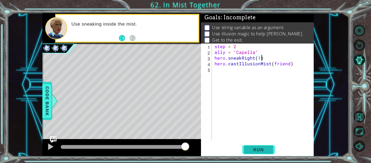
click at [254, 152] on span "Run" at bounding box center [258, 149] width 21 height 5
click at [246, 148] on button "Run" at bounding box center [258, 149] width 33 height 11
click at [245, 149] on button "Run" at bounding box center [258, 149] width 33 height 11
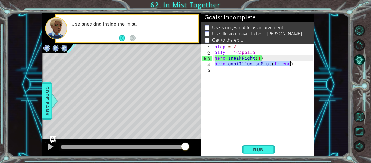
drag, startPoint x: 215, startPoint y: 64, endPoint x: 300, endPoint y: 67, distance: 85.1
click at [300, 67] on div "step = 2 ally = "Capella" hero . sneakRight ( 1 ) hero . castIllusionMist ( fri…" at bounding box center [265, 97] width 102 height 108
type textarea "hero.castIllusionMist(friend)"
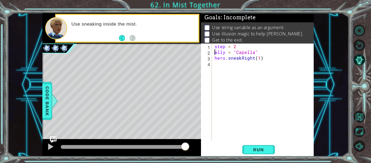
type textarea "hero.sneakRight(1)"
click at [221, 58] on div "step = 2 ally = "Capella" hero . sneakRight ( 1 )" at bounding box center [265, 97] width 102 height 108
click at [214, 70] on div "step = 2 ally = "Capella" hero . castIllusionMist ( friend ) hero . sneakRight …" at bounding box center [265, 97] width 102 height 108
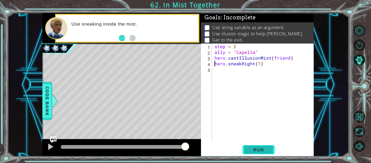
click at [267, 147] on span "Run" at bounding box center [258, 149] width 21 height 5
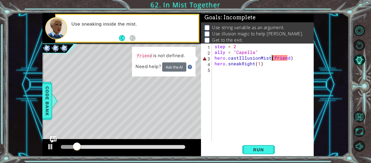
click at [273, 58] on div "step = 2 ally = "Capella" hero . castIllusionMist ( friend ) hero . sneakRight …" at bounding box center [265, 97] width 102 height 108
drag, startPoint x: 272, startPoint y: 58, endPoint x: 289, endPoint y: 60, distance: 16.7
click at [289, 60] on div "step = 2 ally = "Capella" hero . castIllusionMist ( friend ) hero . sneakRight …" at bounding box center [265, 97] width 102 height 108
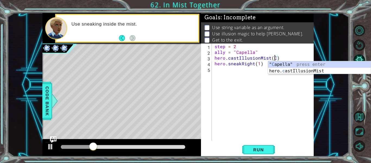
scroll to position [0, 4]
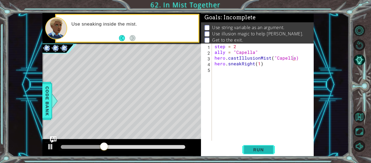
click at [260, 148] on span "Run" at bounding box center [258, 149] width 21 height 5
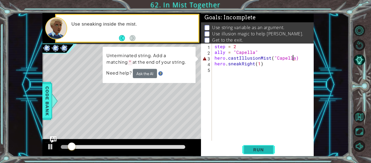
scroll to position [0, 5]
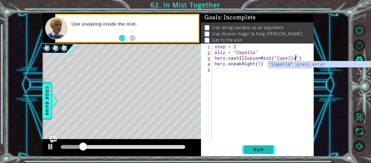
type textarea "hero.castIllusionMist("Capella")"
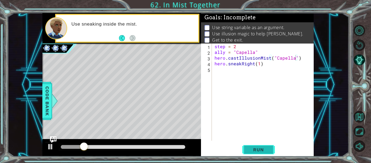
click at [264, 148] on span "Run" at bounding box center [258, 149] width 21 height 5
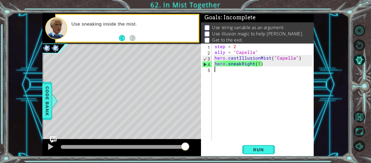
click at [239, 73] on div "step = 2 ally = "Capella" hero . castIllusionMist ( "Capella" ) hero . sneakRig…" at bounding box center [265, 97] width 102 height 108
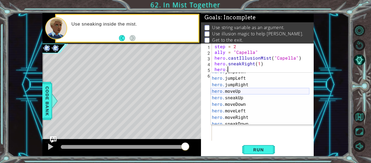
scroll to position [17, 0]
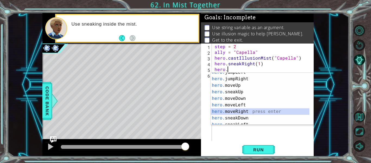
click at [237, 110] on div "hero. jumpLeft press enter hero. jumpRight press enter hero. moveUp press enter…" at bounding box center [260, 101] width 99 height 65
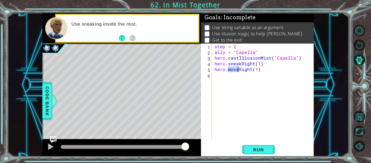
drag, startPoint x: 229, startPoint y: 70, endPoint x: 238, endPoint y: 70, distance: 9.3
click at [238, 70] on div "step = 2 ally = "Capella" hero . castIllusionMist ( "Capella" ) hero . sneakRig…" at bounding box center [265, 97] width 102 height 108
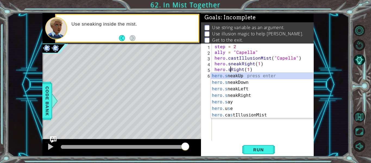
scroll to position [0, 1]
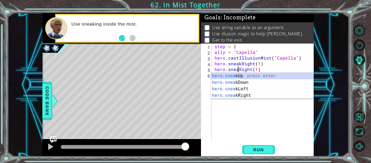
type textarea "hero.sneakRight(1)"
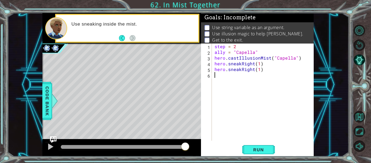
click at [245, 104] on div "step = 2 ally = "Capella" hero . castIllusionMist ( "Capella" ) hero . sneakRig…" at bounding box center [265, 97] width 102 height 108
click at [264, 151] on span "Run" at bounding box center [258, 149] width 21 height 5
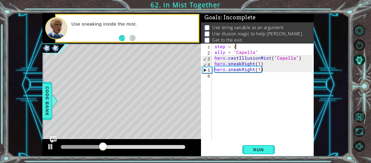
click at [236, 46] on div "step = 2 ally = "Capella" hero . castIllusionMist ( "Capella" ) hero . sneakRig…" at bounding box center [265, 97] width 102 height 108
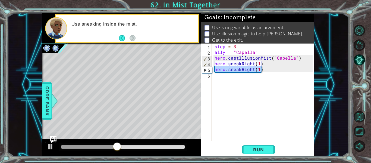
drag, startPoint x: 262, startPoint y: 70, endPoint x: 211, endPoint y: 70, distance: 50.8
click at [211, 70] on div "step = 3 1 2 3 4 5 6 step = 3 ally = "Capella" hero . castIllusionMist ( "Capel…" at bounding box center [257, 91] width 112 height 97
type textarea "hero.sneakRight(1)"
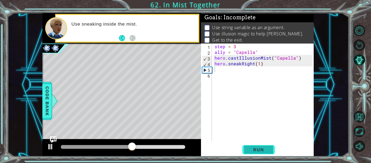
click at [247, 150] on button "Run" at bounding box center [258, 149] width 33 height 11
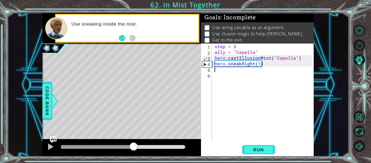
drag, startPoint x: 184, startPoint y: 145, endPoint x: 134, endPoint y: 146, distance: 50.3
click at [134, 146] on div at bounding box center [134, 147] width 10 height 10
click at [259, 65] on div "step = 3 ally = "Capella" hero . castIllusionMist ( "Capella" ) hero . sneakRig…" at bounding box center [265, 97] width 102 height 108
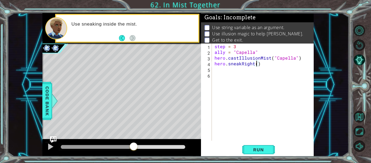
scroll to position [0, 3]
type textarea "hero.sneakRight(2)"
click at [245, 148] on button "Run" at bounding box center [258, 149] width 33 height 11
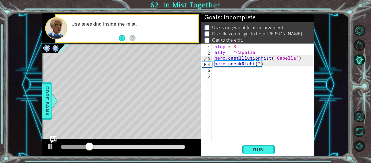
click at [246, 72] on div "step = 3 ally = "Capella" hero . castIllusionMist ( "Capella" ) hero . sneakRig…" at bounding box center [265, 97] width 102 height 108
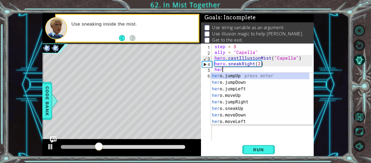
scroll to position [0, 0]
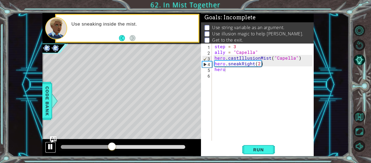
click at [50, 146] on div at bounding box center [50, 146] width 7 height 7
click at [235, 72] on div "step = 3 ally = "Capella" hero . castIllusionMist ( "Capella" ) hero . sneakRig…" at bounding box center [265, 97] width 102 height 108
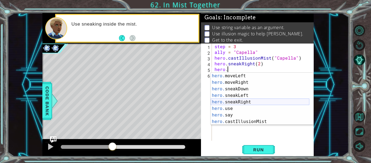
scroll to position [46, 0]
click at [245, 120] on div "hero. moveLeft press enter hero. moveRight press enter hero. sneakDown press en…" at bounding box center [260, 105] width 99 height 65
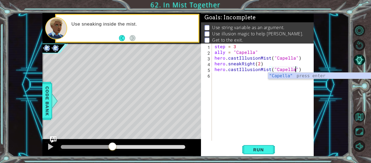
scroll to position [0, 5]
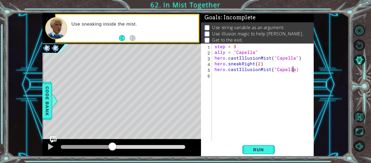
type textarea "hero.castIllusionMist("Capella")"
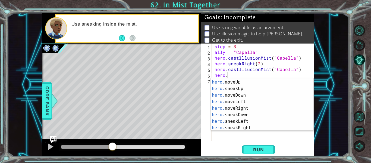
scroll to position [26, 0]
click at [245, 109] on div "hero. jumpRight press enter hero. moveUp press enter hero. sneakUp press enter …" at bounding box center [260, 104] width 99 height 65
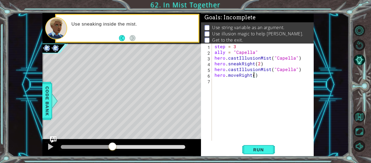
type textarea "hero.moveRight(2)"
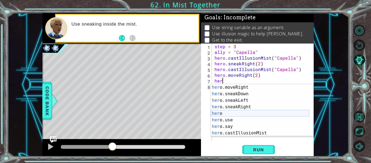
scroll to position [52, 0]
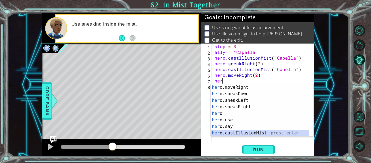
click at [254, 133] on div "her o.moveRight press enter her o.sneakDown press enter her o.sneakLeft press e…" at bounding box center [260, 116] width 99 height 65
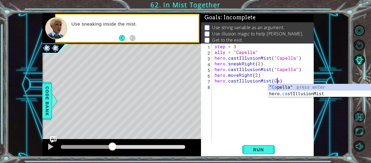
scroll to position [0, 4]
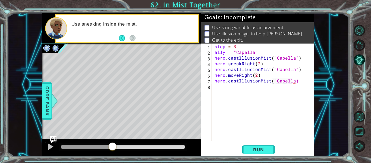
type textarea "hero.castIllusionMist("Capella")"
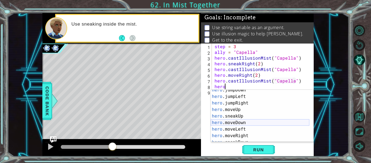
scroll to position [22, 0]
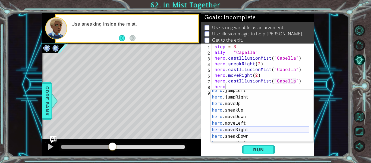
click at [236, 130] on div "hero .jumpLeft press enter hero .jumpRight press enter hero .moveUp press enter…" at bounding box center [260, 119] width 99 height 65
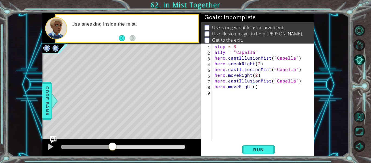
scroll to position [0, 2]
type textarea "hero.moveRight(2)"
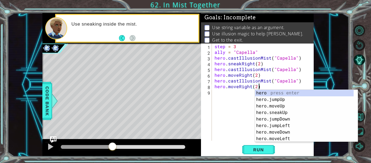
scroll to position [0, 0]
click at [245, 149] on button "Run" at bounding box center [258, 149] width 33 height 11
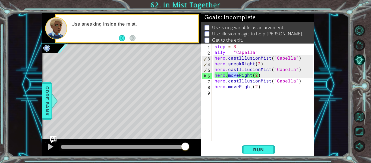
drag, startPoint x: 238, startPoint y: 75, endPoint x: 228, endPoint y: 75, distance: 9.8
click at [228, 75] on div "step = 3 ally = "Capella" hero . castIllusionMist ( "Capella" ) hero . sneakRig…" at bounding box center [265, 97] width 102 height 108
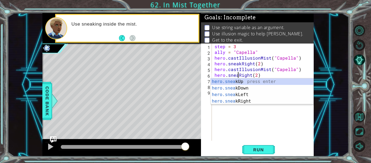
scroll to position [0, 2]
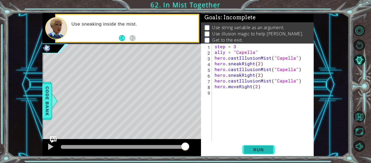
click at [255, 144] on button "Run" at bounding box center [258, 149] width 33 height 11
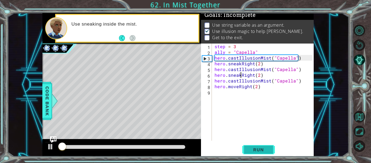
scroll to position [5, 0]
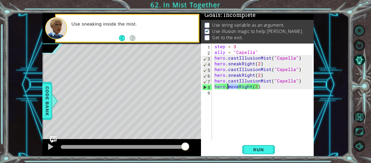
drag, startPoint x: 238, startPoint y: 86, endPoint x: 228, endPoint y: 87, distance: 10.1
click at [228, 87] on div "step = 3 ally = "Capella" hero . castIllusionMist ( "Capella" ) hero . sneakRig…" at bounding box center [265, 97] width 102 height 108
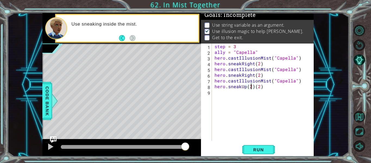
scroll to position [0, 2]
drag, startPoint x: 261, startPoint y: 87, endPoint x: 253, endPoint y: 86, distance: 7.4
click at [253, 86] on div "step = 3 ally = "Capella" hero . castIllusionMist ( "Capella" ) hero . sneakRig…" at bounding box center [265, 97] width 102 height 108
click at [245, 88] on div "step = 3 ally = "Capella" hero . castIllusionMist ( "Capella" ) hero . sneakRig…" at bounding box center [265, 97] width 102 height 108
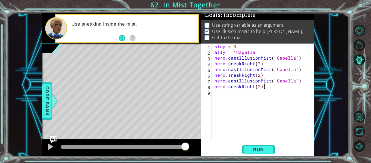
scroll to position [0, 3]
click at [264, 146] on button "Run" at bounding box center [258, 149] width 33 height 11
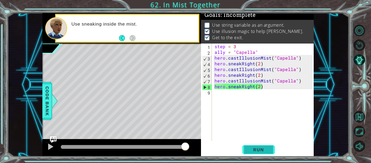
click at [262, 148] on span "Run" at bounding box center [258, 149] width 21 height 5
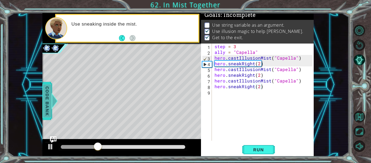
click at [48, 92] on span "Code Bank" at bounding box center [47, 100] width 9 height 33
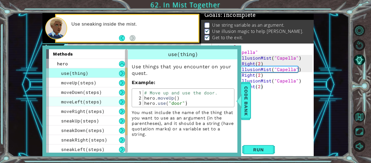
scroll to position [68, 0]
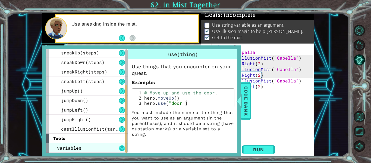
click at [124, 149] on button at bounding box center [122, 148] width 6 height 6
click at [111, 147] on div "variables" at bounding box center [87, 148] width 82 height 10
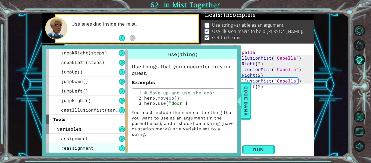
click at [95, 146] on div "reassignment" at bounding box center [87, 148] width 82 height 10
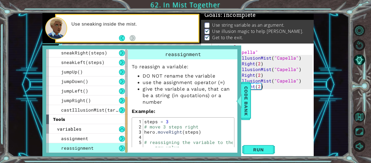
scroll to position [23, 0]
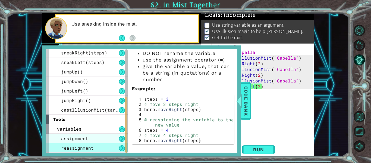
click at [110, 137] on div "assignment" at bounding box center [87, 138] width 82 height 10
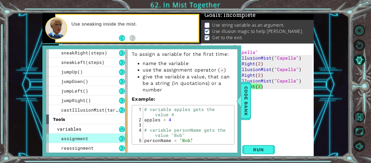
scroll to position [0, 0]
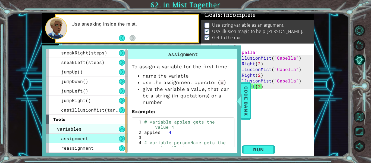
click at [96, 129] on div "variables" at bounding box center [87, 129] width 82 height 10
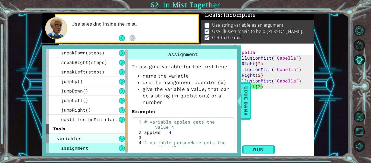
scroll to position [68, 0]
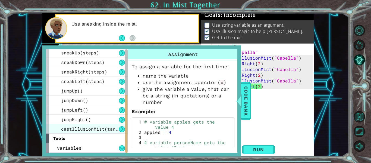
click at [96, 128] on span "castIllusionMist(target)" at bounding box center [93, 129] width 65 height 6
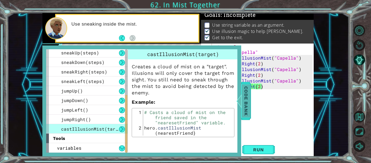
click at [245, 101] on span "Code Bank" at bounding box center [246, 100] width 9 height 33
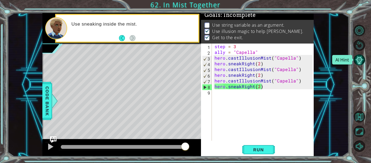
click at [359, 59] on button "AI Hint" at bounding box center [359, 59] width 11 height 11
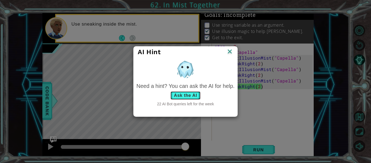
click at [188, 93] on button "Ask the AI" at bounding box center [185, 95] width 30 height 9
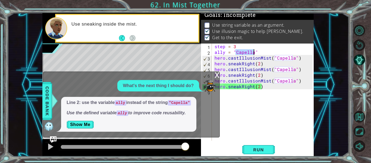
drag, startPoint x: 235, startPoint y: 52, endPoint x: 254, endPoint y: 52, distance: 19.0
click at [254, 52] on div "step = 3 ally = "Capella" hero . castIllusionMist ( "Capella" ) hero . sneakRig…" at bounding box center [265, 97] width 102 height 108
click at [276, 59] on div "step = 3 ally = "Capella" hero . castIllusionMist ( "Capella" ) hero . sneakRig…" at bounding box center [265, 97] width 102 height 108
drag, startPoint x: 276, startPoint y: 59, endPoint x: 292, endPoint y: 58, distance: 16.0
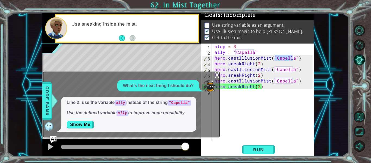
click at [292, 58] on div "step = 3 ally = "Capella" hero . castIllusionMist ( "Capella" ) hero . sneakRig…" at bounding box center [265, 97] width 102 height 108
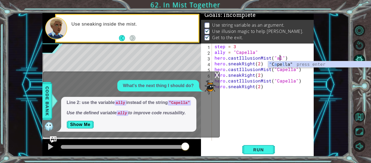
scroll to position [0, 4]
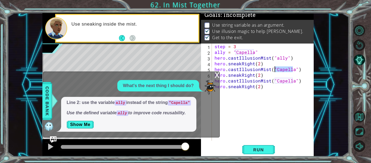
drag, startPoint x: 292, startPoint y: 70, endPoint x: 276, endPoint y: 69, distance: 16.1
click at [276, 69] on div "step = 3 ally = "Capella" hero . castIllusionMist ( "ally" ) hero . sneakRight …" at bounding box center [265, 97] width 102 height 108
drag, startPoint x: 293, startPoint y: 82, endPoint x: 275, endPoint y: 80, distance: 18.0
click at [275, 80] on div "step = 3 ally = "Capella" hero . castIllusionMist ( "ally" ) hero . sneakRight …" at bounding box center [265, 97] width 102 height 108
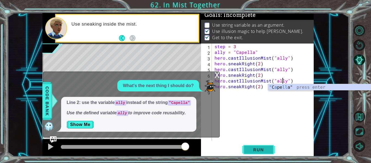
click at [263, 148] on span "Run" at bounding box center [258, 149] width 21 height 5
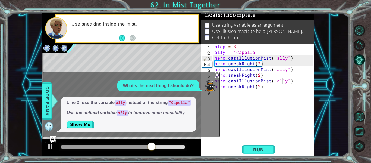
click at [215, 76] on div "x" at bounding box center [217, 74] width 5 height 5
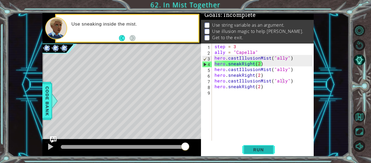
click at [247, 150] on button "Run" at bounding box center [258, 149] width 33 height 11
click at [362, 56] on button "AI Hint" at bounding box center [359, 59] width 11 height 11
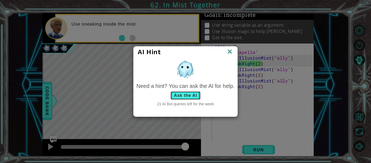
click at [197, 95] on button "Ask the AI" at bounding box center [185, 95] width 30 height 9
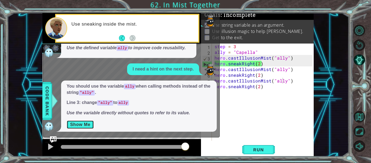
click at [90, 122] on button "Show Me" at bounding box center [80, 124] width 27 height 9
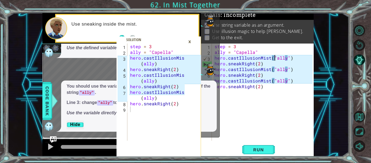
click at [274, 59] on div "step = 3 ally = "Capella" hero . castIllusionMist ( "ally" ) hero . sneakRight …" at bounding box center [265, 97] width 102 height 108
click at [274, 69] on div "step = 3 ally = "Capella" hero . castIllusionMist ( ally ") hero . sneakRight (…" at bounding box center [265, 97] width 102 height 108
click at [274, 80] on div "step = 3 ally = "Capella" hero . castIllusionMist ( ally ") hero . sneakRight (…" at bounding box center [265, 97] width 102 height 108
click at [285, 57] on div "step = 3 ally = "Capella" hero . castIllusionMist ( ally ") hero . sneakRight (…" at bounding box center [265, 97] width 102 height 108
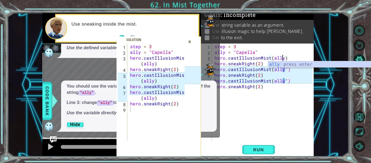
click at [284, 71] on div "step = 3 ally = "Capella" hero . castIllusionMist ( ally ) hero . sneakRight ( …" at bounding box center [265, 97] width 102 height 108
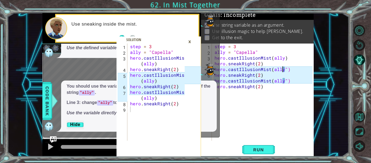
click at [284, 71] on div "step = 3 ally = "Capella" hero . castIllusionMist ( ally ) hero . sneakRight ( …" at bounding box center [265, 97] width 102 height 108
click at [286, 70] on div "step = 3 ally = "Capella" hero . castIllusionMist ( ally ) hero . sneakRight ( …" at bounding box center [265, 97] width 102 height 108
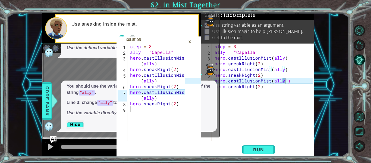
click at [285, 82] on div "step = 3 ally = "Capella" hero . castIllusionMist ( ally ) hero . sneakRight ( …" at bounding box center [265, 97] width 102 height 108
type textarea "hero.castIllusionMist(ally)"
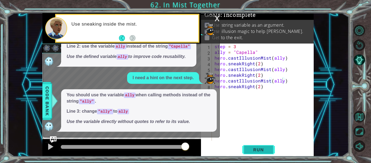
click at [262, 150] on span "Run" at bounding box center [258, 149] width 21 height 5
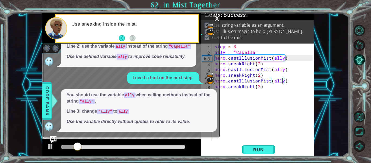
click at [216, 18] on div "x" at bounding box center [217, 17] width 5 height 5
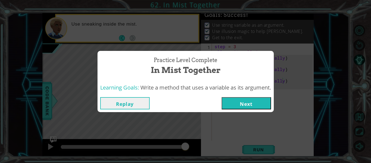
click at [237, 108] on button "Next" at bounding box center [246, 103] width 49 height 12
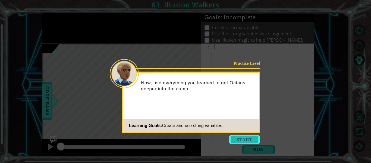
click at [236, 138] on button "Start" at bounding box center [244, 139] width 31 height 9
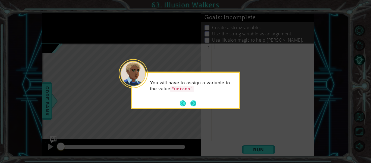
click at [193, 102] on button "Next" at bounding box center [193, 103] width 7 height 7
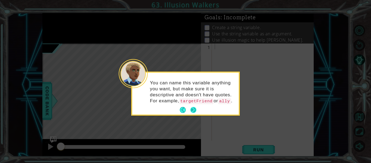
click at [193, 109] on button "Next" at bounding box center [193, 109] width 9 height 9
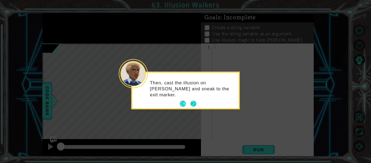
click at [194, 102] on button "Next" at bounding box center [193, 104] width 6 height 6
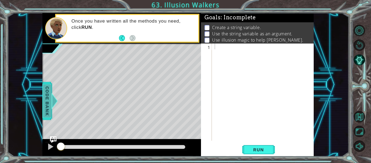
click at [51, 94] on div at bounding box center [54, 101] width 7 height 16
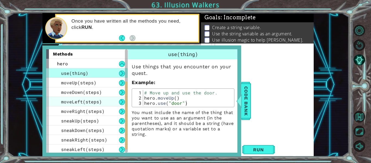
scroll to position [68, 0]
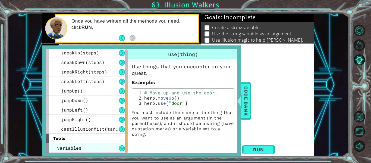
click at [85, 149] on div "variables" at bounding box center [87, 148] width 82 height 10
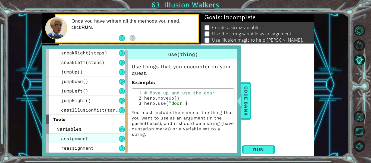
click at [87, 136] on div "assignment" at bounding box center [87, 138] width 82 height 10
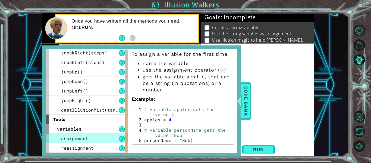
scroll to position [12, 0]
click at [95, 147] on div "reassignment" at bounding box center [87, 148] width 82 height 10
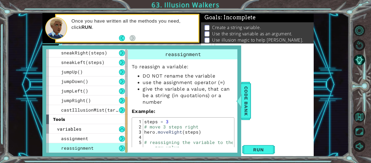
scroll to position [23, 0]
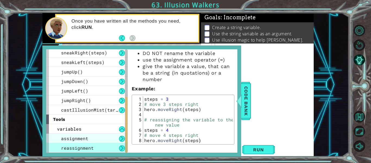
click at [84, 139] on span "assignment" at bounding box center [74, 138] width 27 height 6
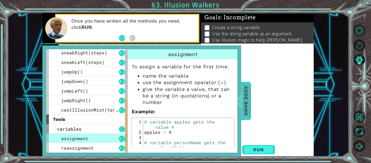
click at [245, 96] on span "Code Bank" at bounding box center [246, 100] width 9 height 33
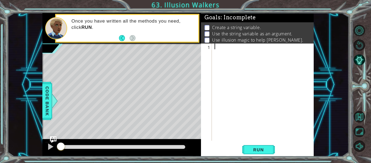
click at [230, 63] on div at bounding box center [265, 97] width 102 height 108
type textarea "ally = [PERSON_NAME]"
click at [233, 49] on div "ally = [PERSON_NAME]" at bounding box center [265, 97] width 102 height 108
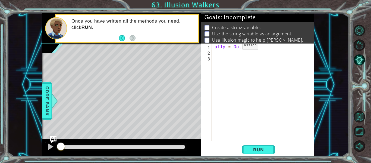
click at [233, 47] on div "ally = [PERSON_NAME]" at bounding box center [265, 97] width 102 height 108
type textarea "ally = (Octans"
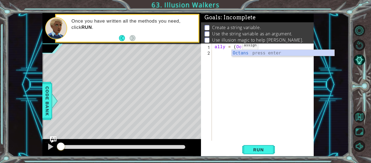
type textarea "ally = (Octans)"
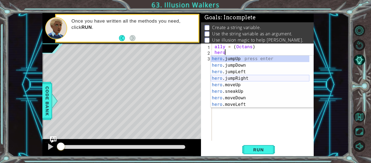
scroll to position [46, 0]
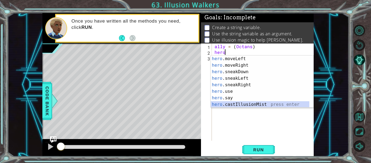
click at [257, 104] on div "hero .moveLeft press enter hero .moveRight press enter hero .sneakDown press en…" at bounding box center [260, 87] width 99 height 65
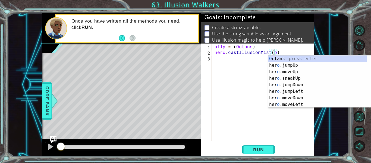
scroll to position [0, 0]
type textarea "hero.castIllusionMist(Octans)"
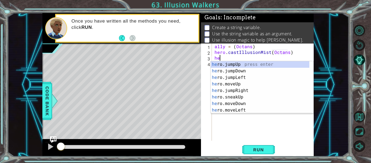
scroll to position [0, 0]
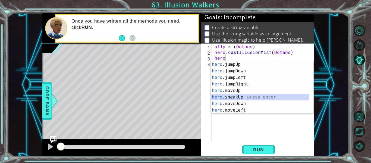
click at [244, 97] on div "hero .jumpUp press enter hero .jumpDown press enter hero .jumpLeft press enter …" at bounding box center [260, 93] width 99 height 65
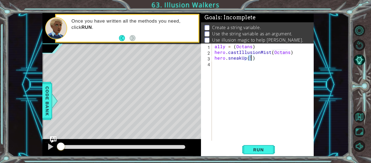
click at [260, 47] on div "ally = ( Octans ) hero . castIllusionMist ( Octans ) hero . sneakUp ( 1 )" at bounding box center [265, 97] width 102 height 108
type textarea "ally = (Octans)"
click at [256, 64] on div "ally = ( Octans ) steps = 3 hero . castIllusionMist ( Octans ) hero . sneakUp (…" at bounding box center [265, 97] width 102 height 108
type textarea "hero.sneakUp(1)"
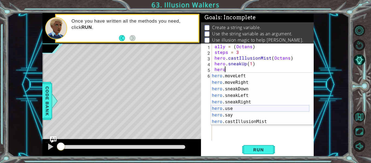
scroll to position [46, 0]
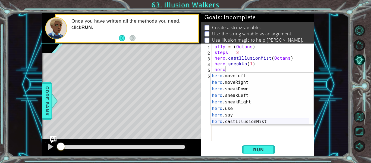
click at [256, 121] on div "hero .moveLeft press enter hero .moveRight press enter hero .sneakDown press en…" at bounding box center [260, 105] width 99 height 65
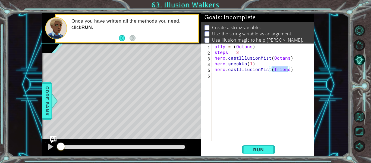
scroll to position [0, 0]
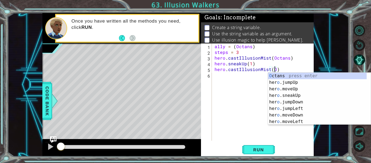
type textarea "hero.castIllusionMist(Octans)"
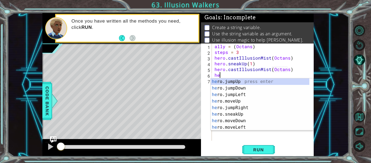
scroll to position [0, 0]
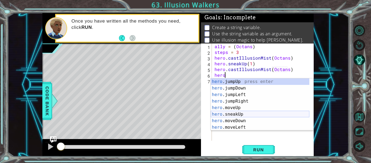
click at [249, 114] on div "hero .jumpUp press enter hero .jumpDown press enter hero .jumpLeft press enter …" at bounding box center [260, 110] width 99 height 65
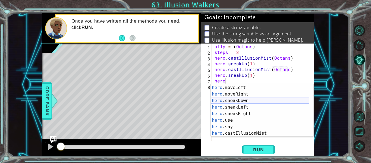
scroll to position [52, 0]
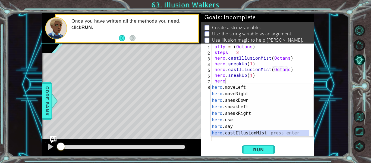
click at [257, 132] on div "hero .moveLeft press enter hero .moveRight press enter hero .sneakDown press en…" at bounding box center [260, 116] width 99 height 65
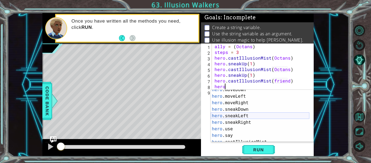
scroll to position [0, 0]
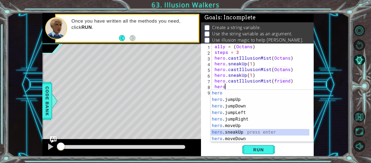
click at [243, 131] on div "hero press enter hero .jumpUp press enter hero .jumpDown press enter hero .jump…" at bounding box center [260, 122] width 99 height 65
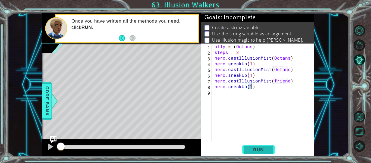
click at [248, 146] on button "Run" at bounding box center [258, 149] width 33 height 11
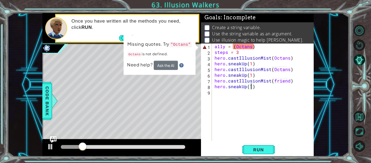
click at [251, 47] on div "ally = ( Octans ) steps = 3 hero . castIllusionMist ( Octans ) hero . sneakUp (…" at bounding box center [265, 97] width 102 height 108
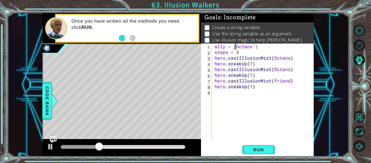
scroll to position [0, 2]
click at [254, 148] on span "Run" at bounding box center [258, 149] width 21 height 5
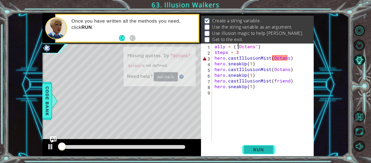
scroll to position [8, 0]
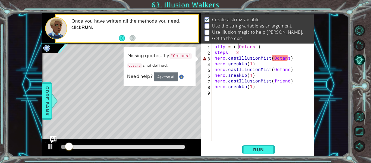
click at [272, 58] on div "ally = ( "Octans" ) steps = 3 hero . castIllusionMist ( Octans ) hero . sneakUp…" at bounding box center [265, 97] width 102 height 108
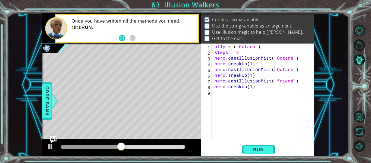
scroll to position [0, 4]
drag, startPoint x: 290, startPoint y: 81, endPoint x: 275, endPoint y: 82, distance: 15.8
click at [275, 82] on div "ally = ( "Octans" ) steps = 3 hero . castIllusionMist ( "Octans" ) hero . sneak…" at bounding box center [265, 97] width 102 height 108
click at [249, 153] on button "Run" at bounding box center [258, 149] width 33 height 11
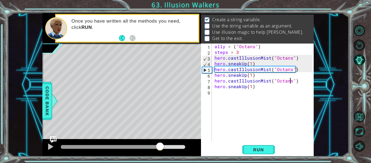
drag, startPoint x: 186, startPoint y: 147, endPoint x: 161, endPoint y: 153, distance: 25.6
click at [161, 153] on div at bounding box center [121, 147] width 159 height 17
click at [250, 64] on div "ally = ( "Octans" ) steps = 3 hero . castIllusionMist ( "Octans" ) hero . sneak…" at bounding box center [265, 97] width 102 height 108
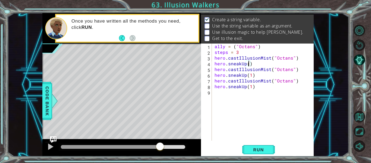
scroll to position [0, 2]
click at [251, 76] on div "ally = ( "Octans" ) steps = 3 hero . castIllusionMist ( "Octans" ) hero . sneak…" at bounding box center [265, 97] width 102 height 108
click at [251, 86] on div "ally = ( "Octans" ) steps = 3 hero . castIllusionMist ( "Octans" ) hero . sneak…" at bounding box center [265, 97] width 102 height 108
type textarea "hero.sneakUp(2)"
click at [259, 147] on span "Run" at bounding box center [258, 149] width 21 height 5
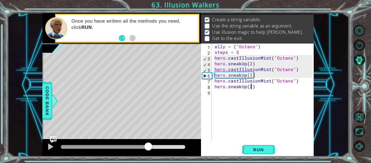
drag, startPoint x: 166, startPoint y: 144, endPoint x: 149, endPoint y: 145, distance: 17.4
click at [149, 145] on div at bounding box center [148, 147] width 10 height 10
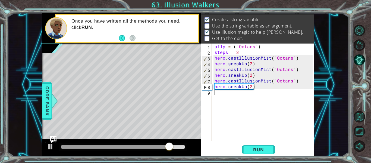
click at [228, 93] on div "ally = ( "Octans" ) steps = 3 hero . castIllusionMist ( "Octans" ) hero . sneak…" at bounding box center [265, 97] width 102 height 108
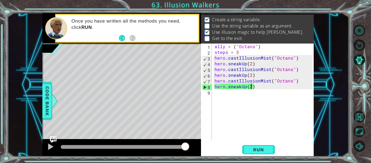
click at [252, 87] on div "ally = ( "Octans" ) steps = 3 hero . castIllusionMist ( "Octans" ) hero . sneak…" at bounding box center [265, 97] width 102 height 108
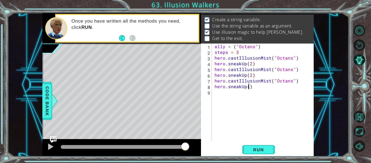
type textarea "hero.sneakUp(1)"
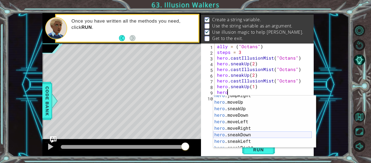
scroll to position [30, 0]
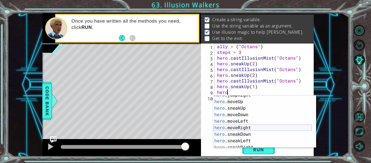
click at [254, 127] on div "hero .jumpRight press enter hero .moveUp press enter hero .sneakUp press enter …" at bounding box center [262, 124] width 99 height 65
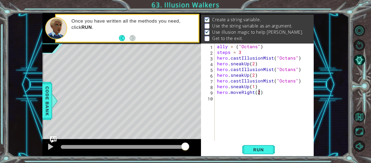
scroll to position [0, 2]
click at [250, 151] on span "Run" at bounding box center [258, 149] width 21 height 5
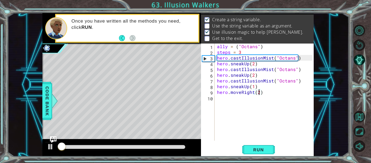
click at [172, 144] on div at bounding box center [123, 147] width 129 height 8
click at [170, 145] on div at bounding box center [123, 147] width 124 height 4
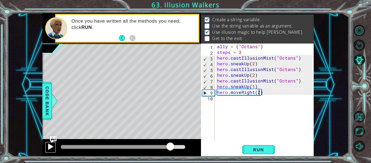
click at [48, 146] on div at bounding box center [50, 146] width 7 height 7
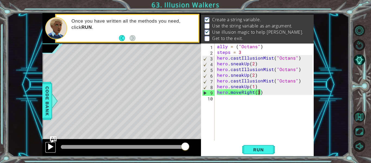
click at [48, 146] on div at bounding box center [50, 146] width 7 height 7
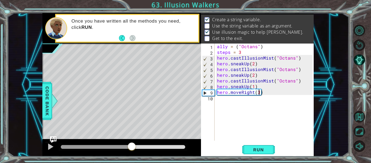
drag, startPoint x: 121, startPoint y: 146, endPoint x: 131, endPoint y: 151, distance: 11.6
click at [131, 149] on div at bounding box center [123, 147] width 124 height 4
click at [358, 57] on button "AI Hint" at bounding box center [359, 59] width 11 height 11
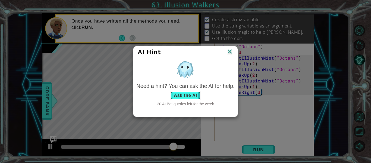
click at [187, 95] on button "Ask the AI" at bounding box center [185, 95] width 30 height 9
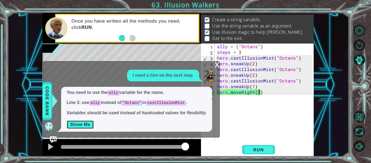
click at [87, 126] on button "Show Me" at bounding box center [80, 124] width 27 height 9
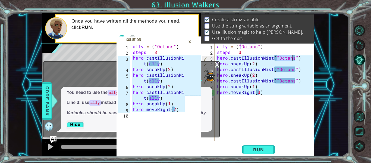
drag, startPoint x: 277, startPoint y: 58, endPoint x: 293, endPoint y: 59, distance: 16.3
click at [293, 59] on div "ally = ( "Octans" ) steps = 3 hero . castIllusionMist ( "Octans" ) hero . sneak…" at bounding box center [265, 97] width 99 height 108
click at [274, 57] on div "ally = ( "Octans" ) steps = 3 hero . castIllusionMist ( "Octans" ) hero . sneak…" at bounding box center [265, 97] width 99 height 108
drag, startPoint x: 274, startPoint y: 57, endPoint x: 293, endPoint y: 58, distance: 19.1
click at [293, 58] on div "ally = ( "Octans" ) steps = 3 hero . castIllusionMist ( "Octans" ) hero . sneak…" at bounding box center [265, 97] width 99 height 108
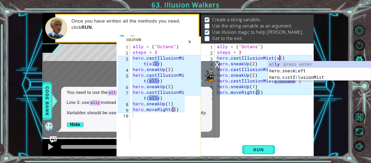
scroll to position [0, 4]
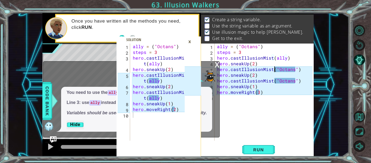
click at [275, 70] on div "ally = ( "Octans" ) steps = 3 hero . castIllusionMist ( ally ) hero . sneakUp (…" at bounding box center [265, 97] width 99 height 108
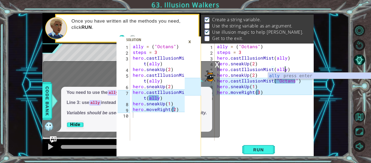
click at [279, 82] on div "ally = ( "Octans" ) steps = 3 hero . castIllusionMist ( ally ) hero . sneakUp (…" at bounding box center [265, 97] width 99 height 108
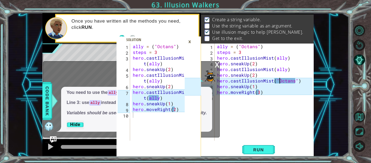
click at [279, 82] on div "ally = ( "Octans" ) steps = 3 hero . castIllusionMist ( ally ) hero . sneakUp (…" at bounding box center [265, 97] width 99 height 108
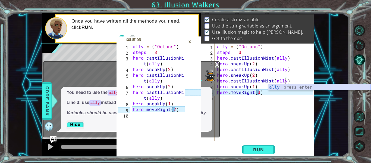
click at [275, 87] on div "ally press enter" at bounding box center [319, 94] width 103 height 20
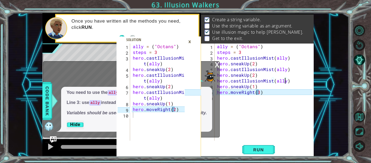
click at [258, 92] on div "ally = ( "Octans" ) steps = 3 hero . castIllusionMist ( ally ) hero . sneakUp (…" at bounding box center [265, 97] width 99 height 108
click at [261, 92] on div "ally = ( "Octans" ) steps = 3 hero . castIllusionMist ( ally ) hero . sneakUp (…" at bounding box center [265, 97] width 99 height 108
click at [259, 92] on div "ally = ( "Octans" ) steps = 3 hero . castIllusionMist ( ally ) hero . sneakUp (…" at bounding box center [265, 97] width 99 height 108
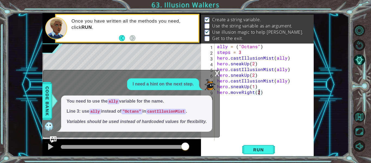
type textarea "hero.moveRight(2)"
click at [214, 75] on div "x I need a hint on the next step. You need to use the ally variable for the nam…" at bounding box center [131, 103] width 177 height 67
click at [215, 70] on div "x" at bounding box center [217, 72] width 5 height 5
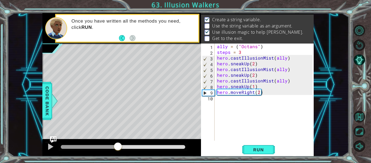
drag, startPoint x: 184, startPoint y: 146, endPoint x: 118, endPoint y: 143, distance: 65.8
click at [118, 143] on div at bounding box center [118, 147] width 10 height 10
drag, startPoint x: 134, startPoint y: 144, endPoint x: 163, endPoint y: 142, distance: 29.2
click at [163, 142] on div at bounding box center [121, 147] width 159 height 17
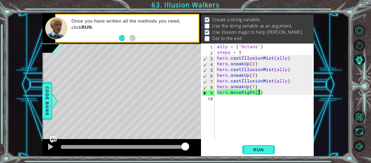
drag, startPoint x: 118, startPoint y: 147, endPoint x: 190, endPoint y: 149, distance: 72.0
click at [190, 149] on div at bounding box center [185, 147] width 10 height 10
click at [243, 103] on div "ally = ( "Octans" ) steps = 3 hero . castIllusionMist ( ally ) hero . sneakUp (…" at bounding box center [265, 97] width 99 height 108
click at [49, 95] on span "Code Bank" at bounding box center [47, 100] width 9 height 33
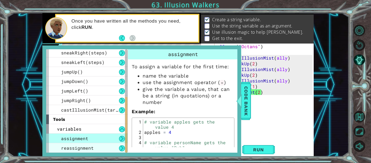
click at [98, 145] on div "reassignment" at bounding box center [87, 148] width 82 height 10
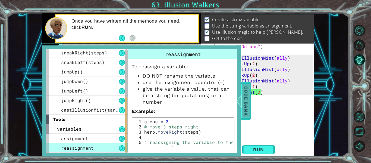
click at [249, 96] on span "Code Bank" at bounding box center [246, 100] width 9 height 33
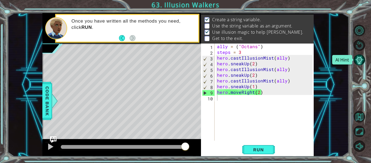
click at [361, 59] on button "AI Hint" at bounding box center [359, 59] width 11 height 11
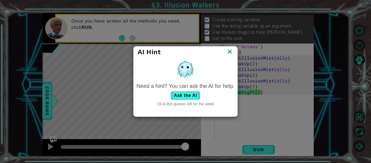
click at [189, 89] on div "Need a hint? You can ask the AI for help." at bounding box center [185, 86] width 98 height 8
click at [190, 94] on button "Ask the AI" at bounding box center [185, 95] width 30 height 9
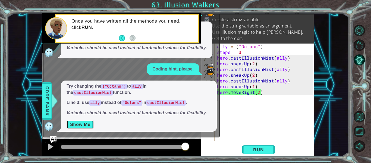
click at [85, 123] on button "Show Me" at bounding box center [80, 124] width 27 height 9
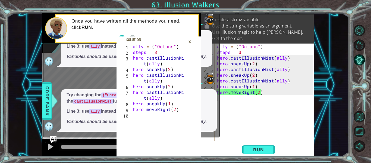
type textarea "hero.castIllusionMist(ally)"
click at [230, 60] on div "ally = ( "Octans" ) steps = 3 hero . castIllusionMist ( ally ) hero . sneakUp (…" at bounding box center [265, 97] width 99 height 108
click at [235, 98] on div "ally = ( "Octans" ) steps = 3 hero . castIllusionMist ( ally ) hero . sneakUp (…" at bounding box center [265, 97] width 99 height 108
type textarea "h"
